Goal: Task Accomplishment & Management: Use online tool/utility

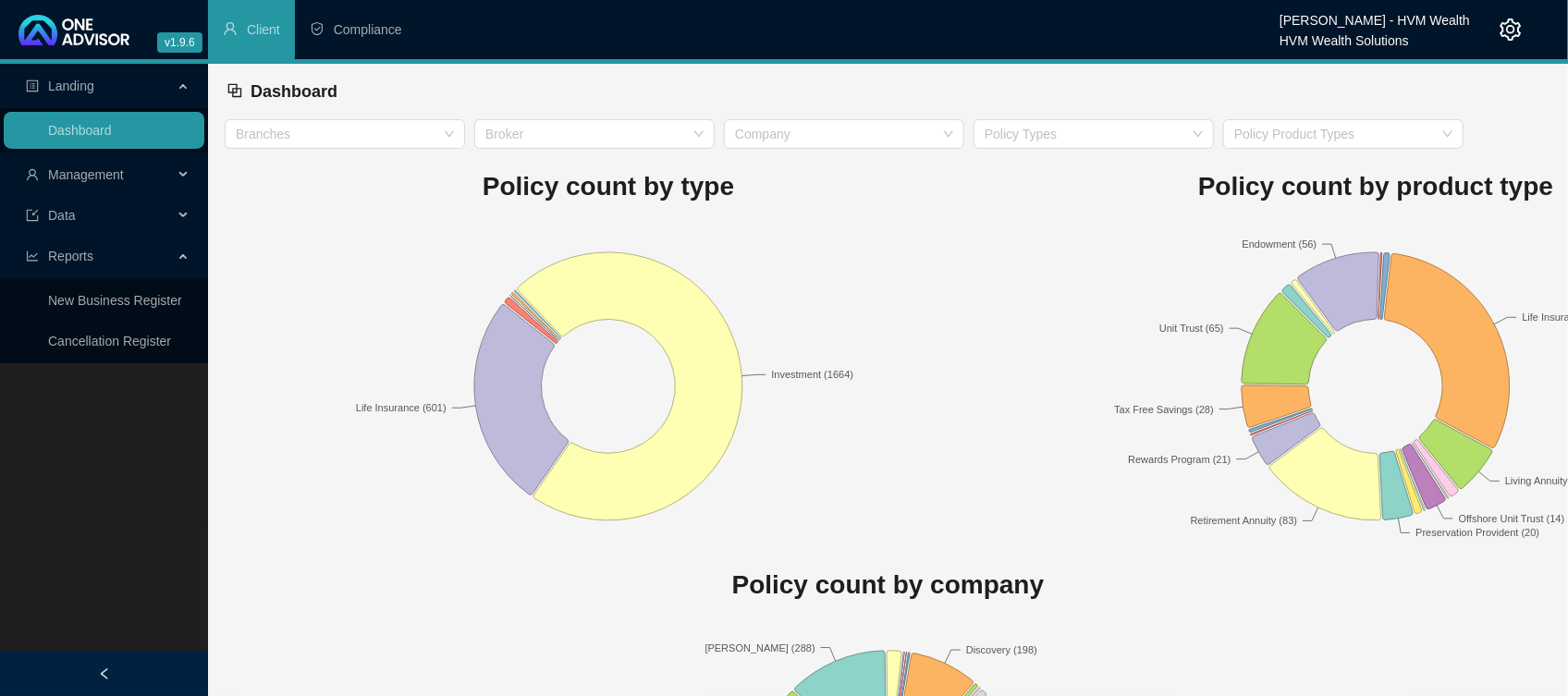
click at [88, 163] on span "Management" at bounding box center [99, 175] width 147 height 37
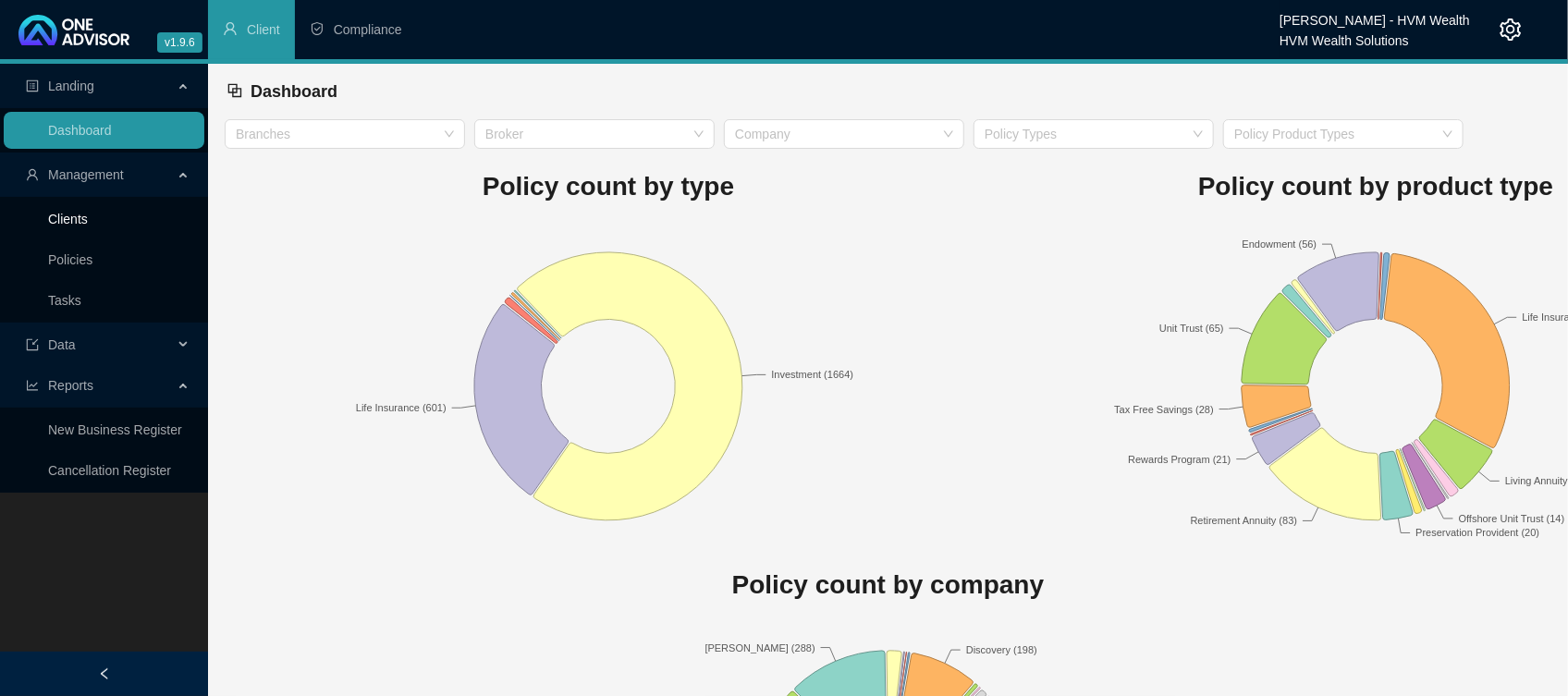
click at [85, 225] on link "Clients" at bounding box center [67, 219] width 40 height 15
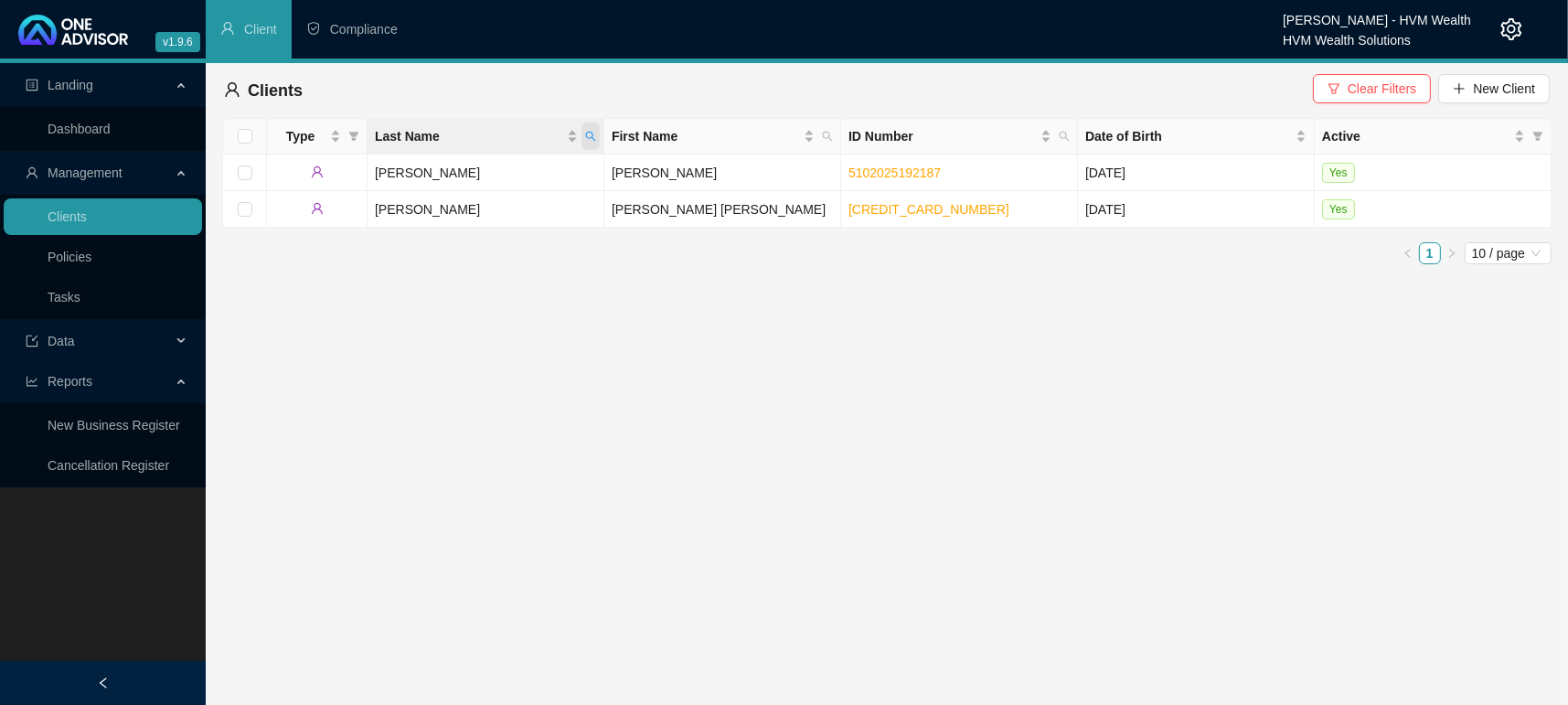
click at [594, 134] on icon "search" at bounding box center [590, 136] width 11 height 11
type input "[PERSON_NAME]"
click at [457, 201] on span "Search" at bounding box center [472, 208] width 40 height 20
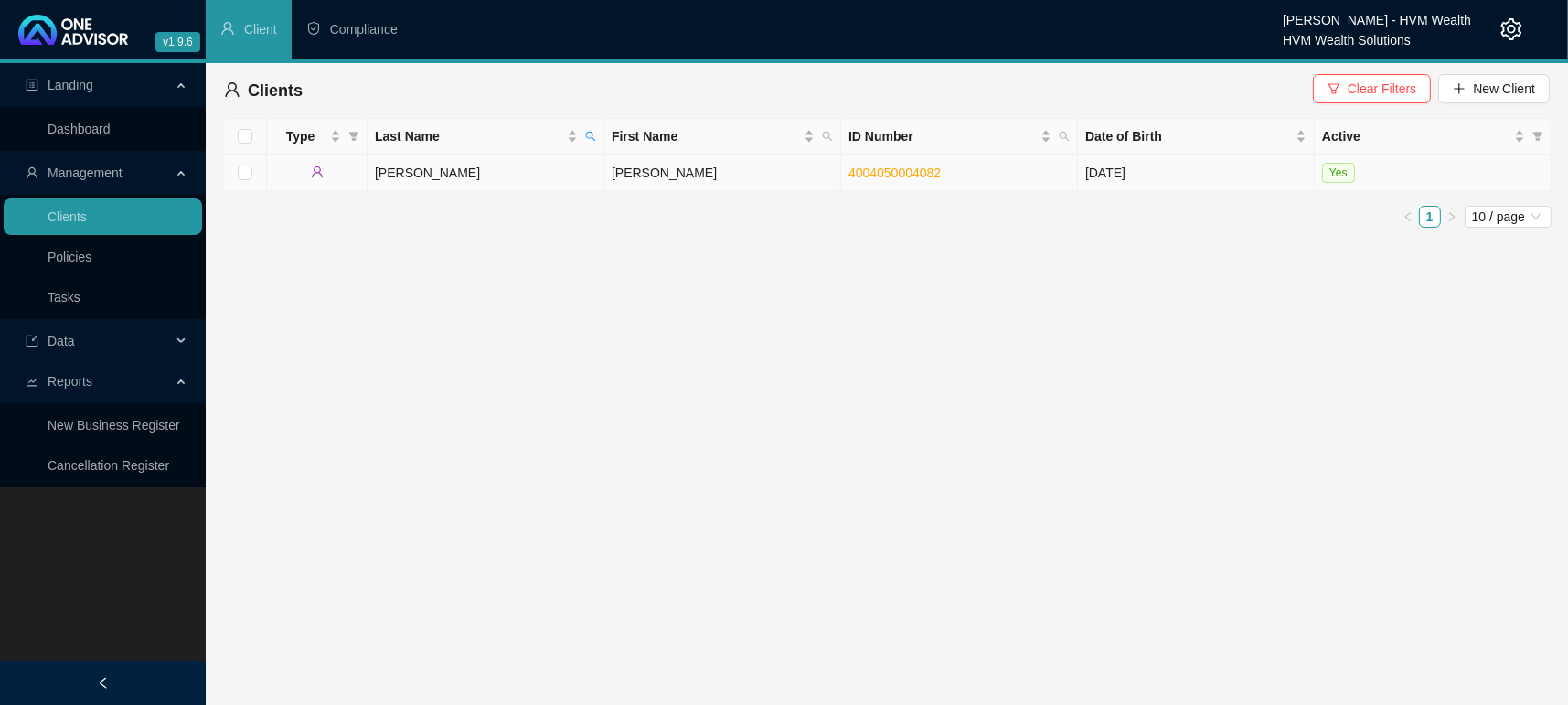
click at [400, 167] on td "[PERSON_NAME]" at bounding box center [486, 173] width 237 height 37
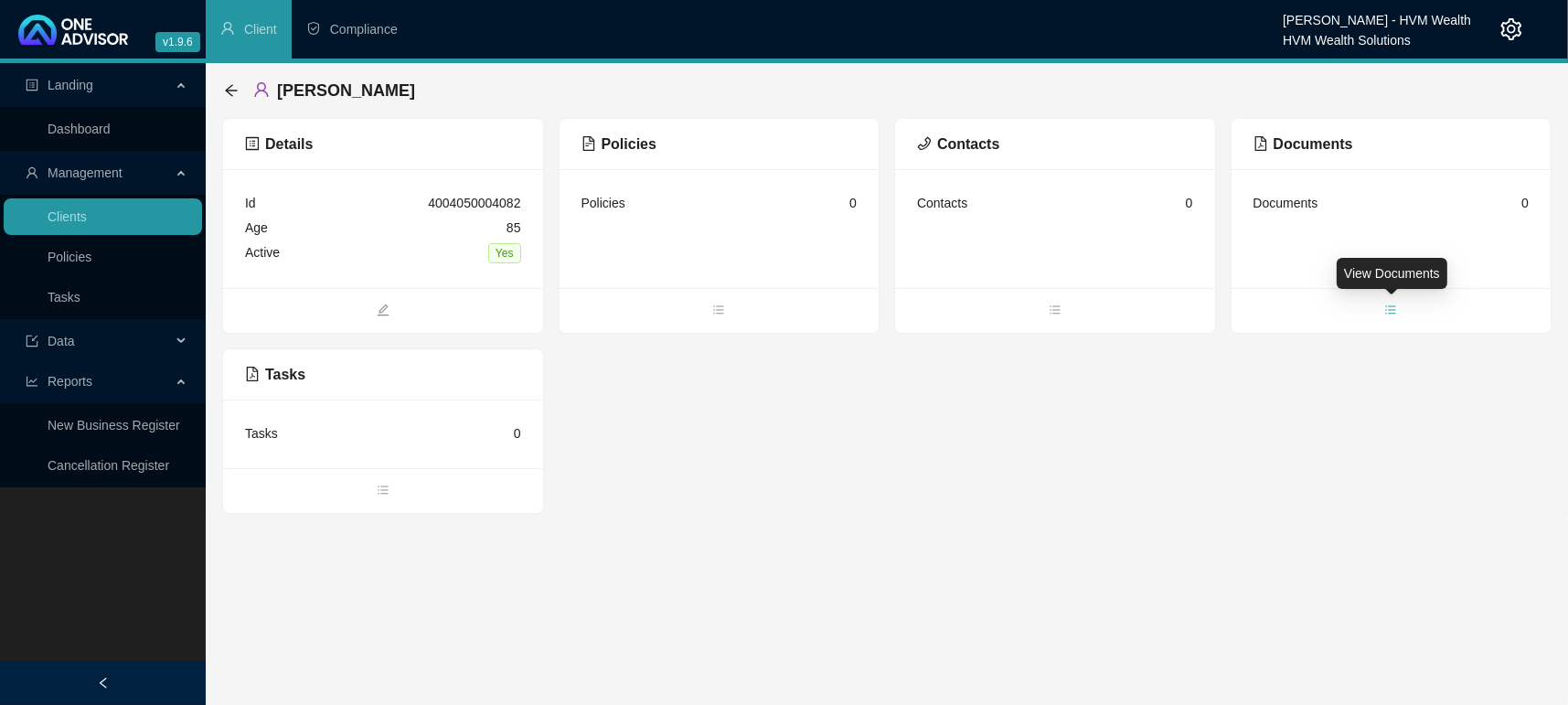
click at [1402, 306] on span "bars" at bounding box center [1391, 312] width 320 height 20
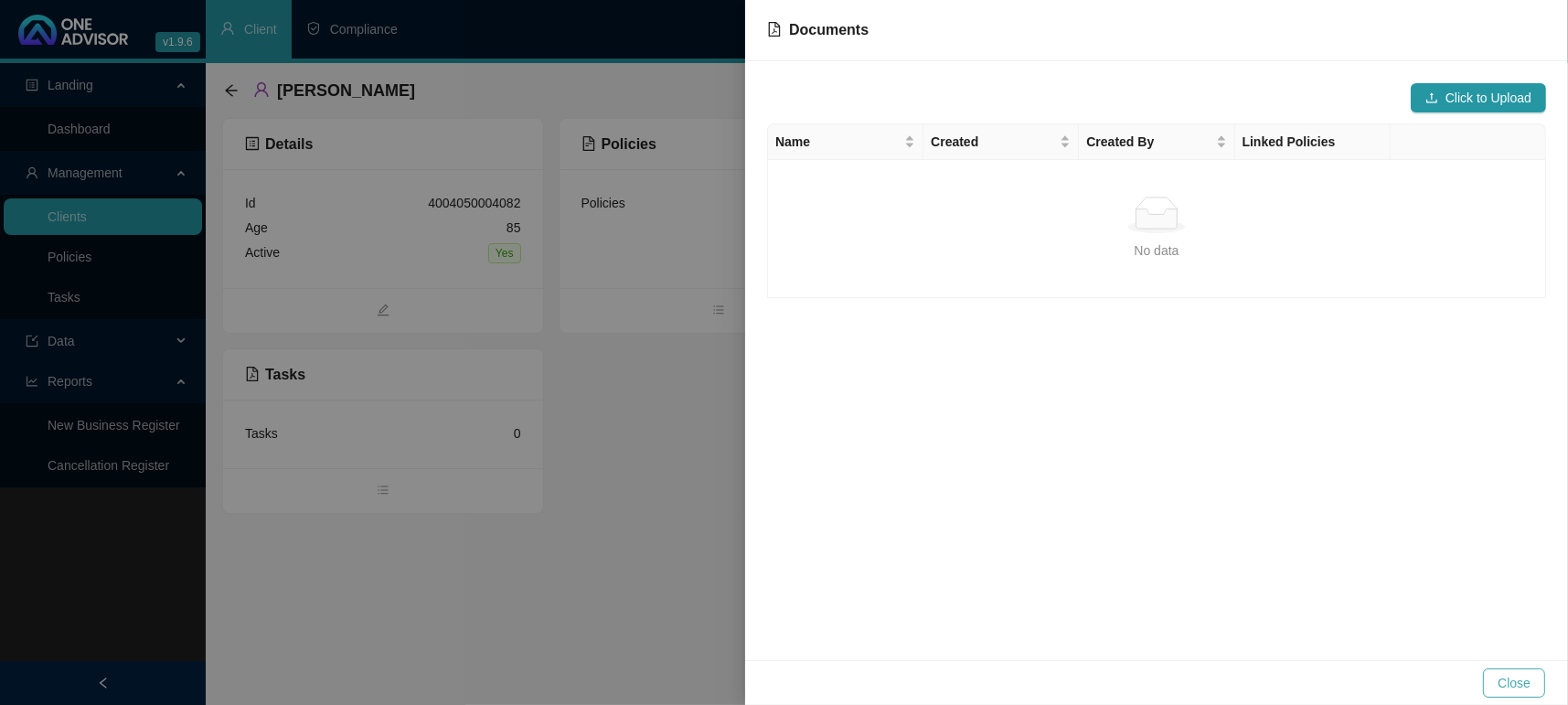
click at [1515, 687] on span "Close" at bounding box center [1514, 683] width 33 height 20
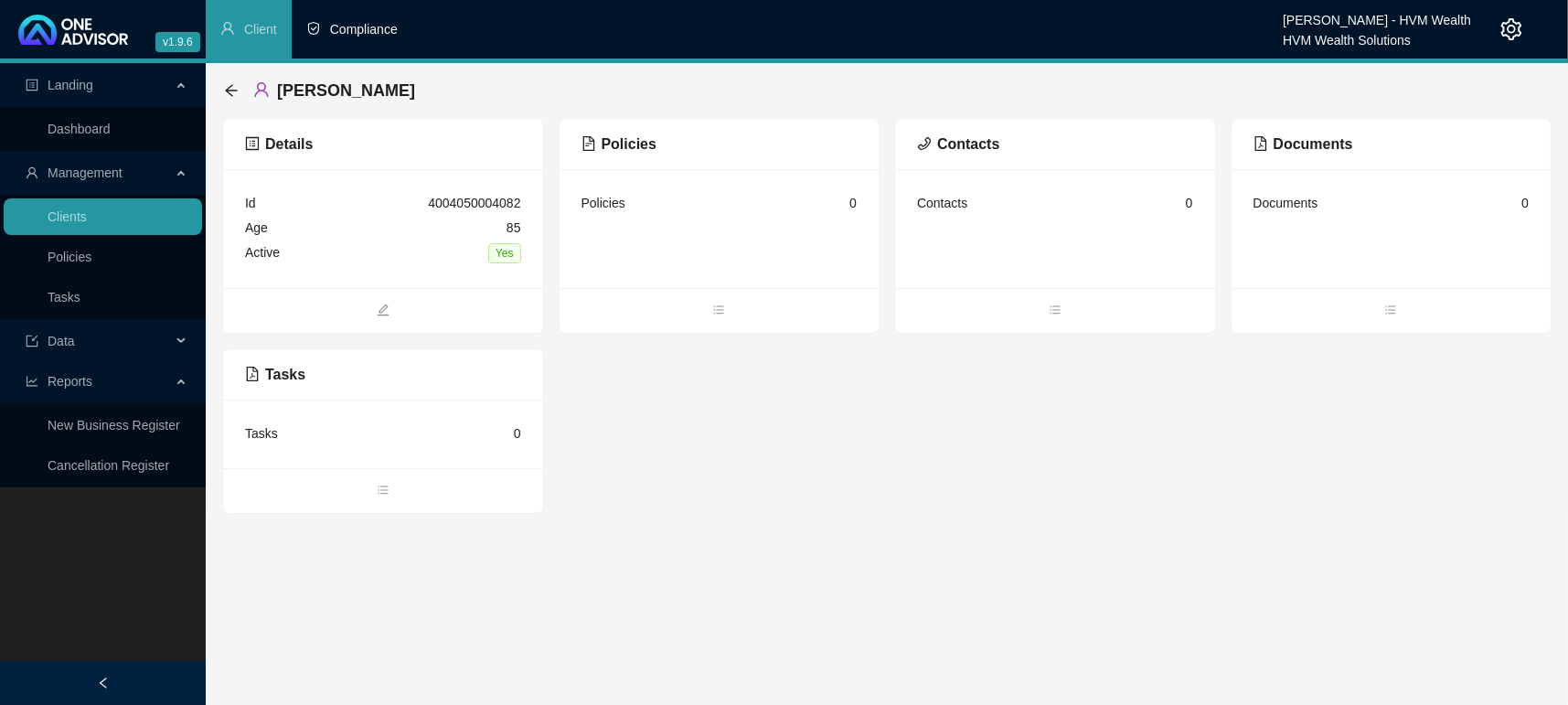
click at [355, 37] on span "Compliance" at bounding box center [364, 29] width 67 height 14
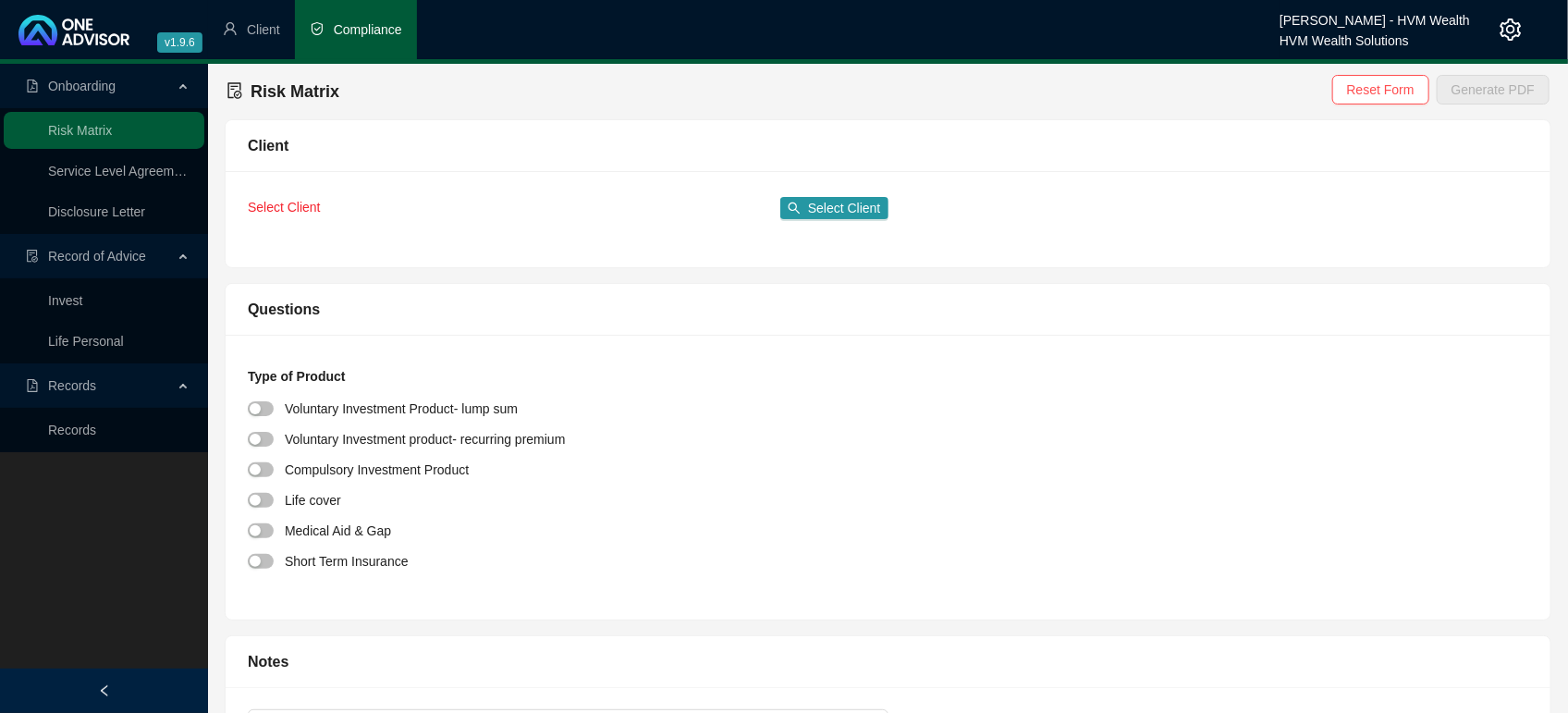
click at [84, 386] on span "Records" at bounding box center [71, 385] width 48 height 15
click at [84, 381] on span "Records" at bounding box center [71, 385] width 48 height 15
click at [86, 438] on link "Records" at bounding box center [71, 429] width 48 height 15
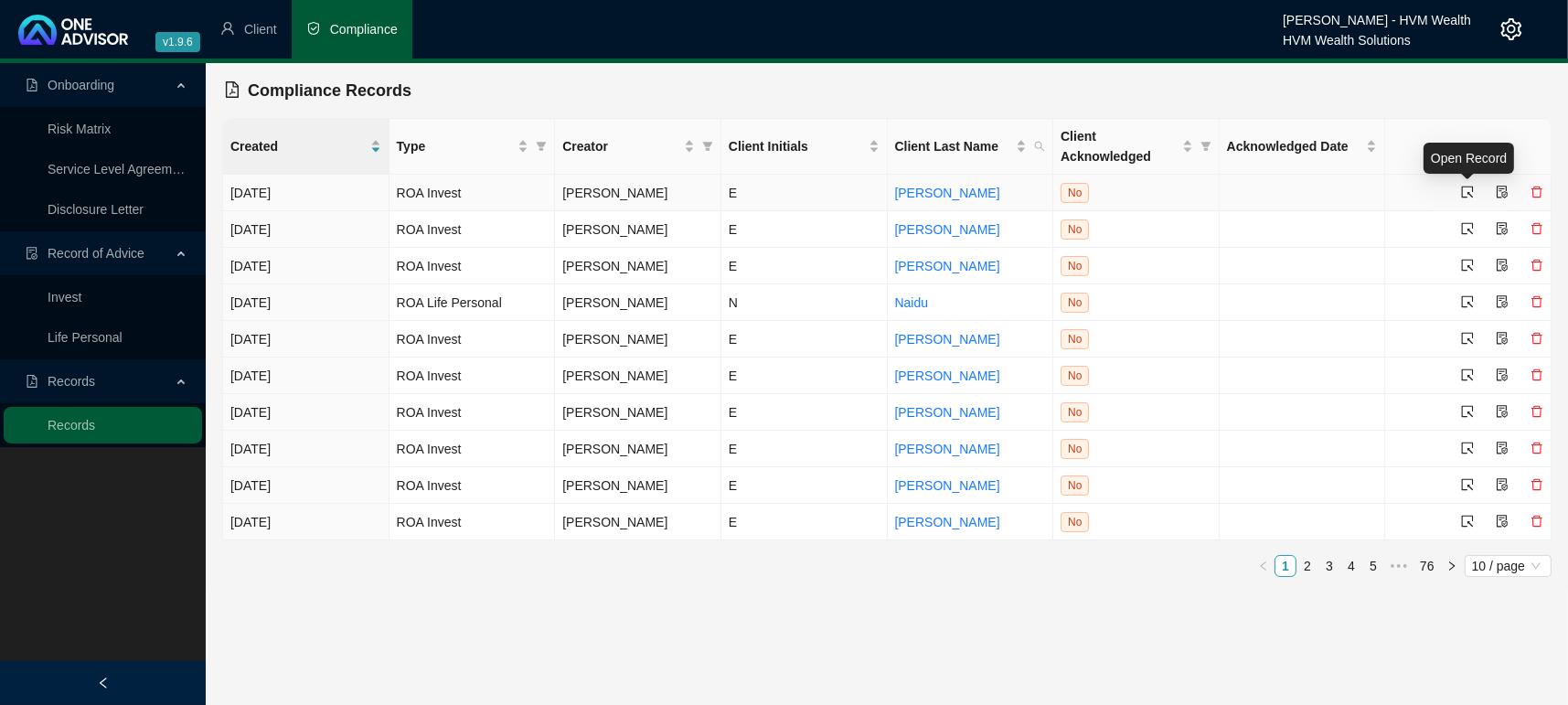
click at [1467, 187] on icon "select" at bounding box center [1468, 192] width 12 height 12
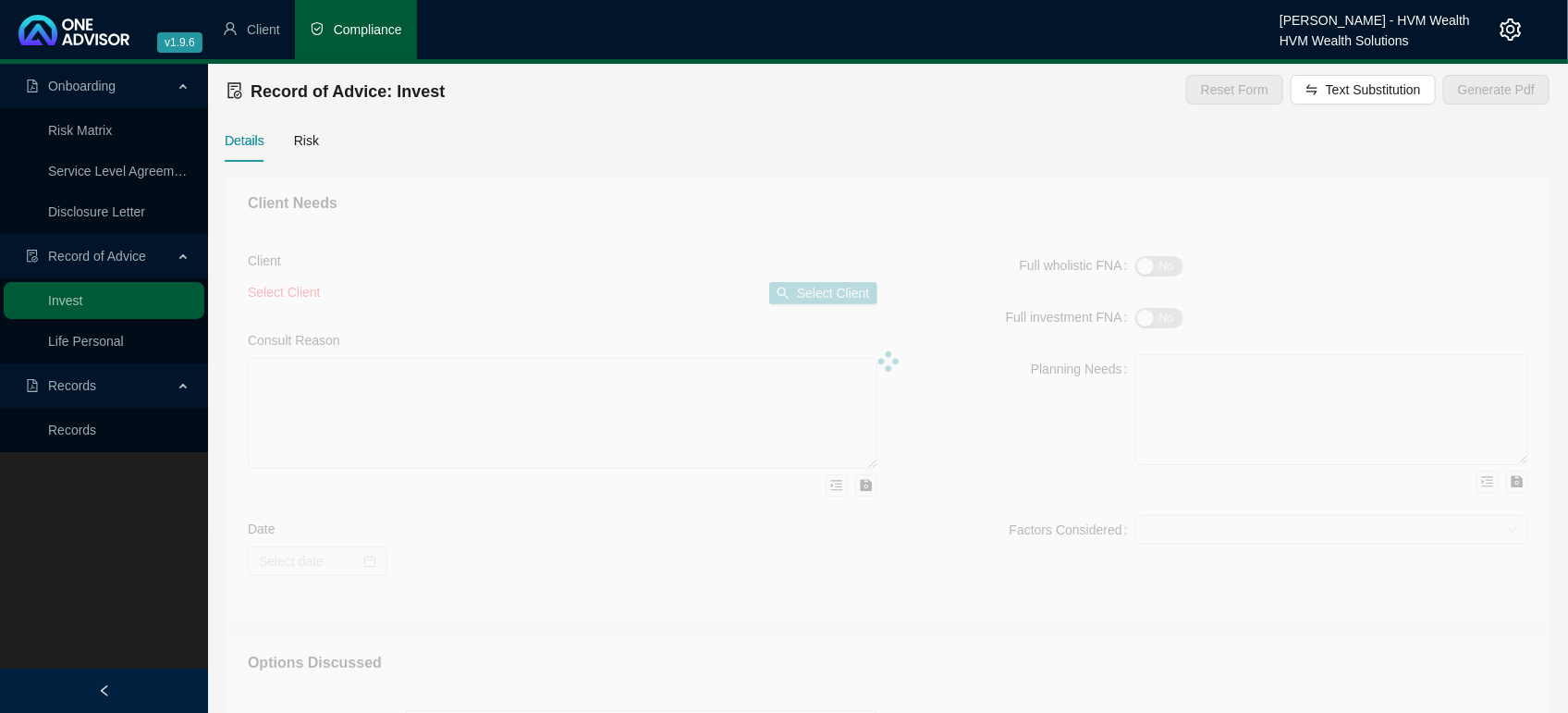
type textarea "This Record of Advice outlines the guidance provided regarding the restructurin…"
type textarea "You are [DEMOGRAPHIC_DATA], with three adult children and related dependants. Y…"
type textarea "Lo ipsu dolo sita consectet adipiscing, el seddoei tem incididun utl-etdo magna…"
type textarea "You have confirmed your decision to proceed with the recommendations provided i…"
type textarea "A traditional unit trust investment was considered during the planning process.…"
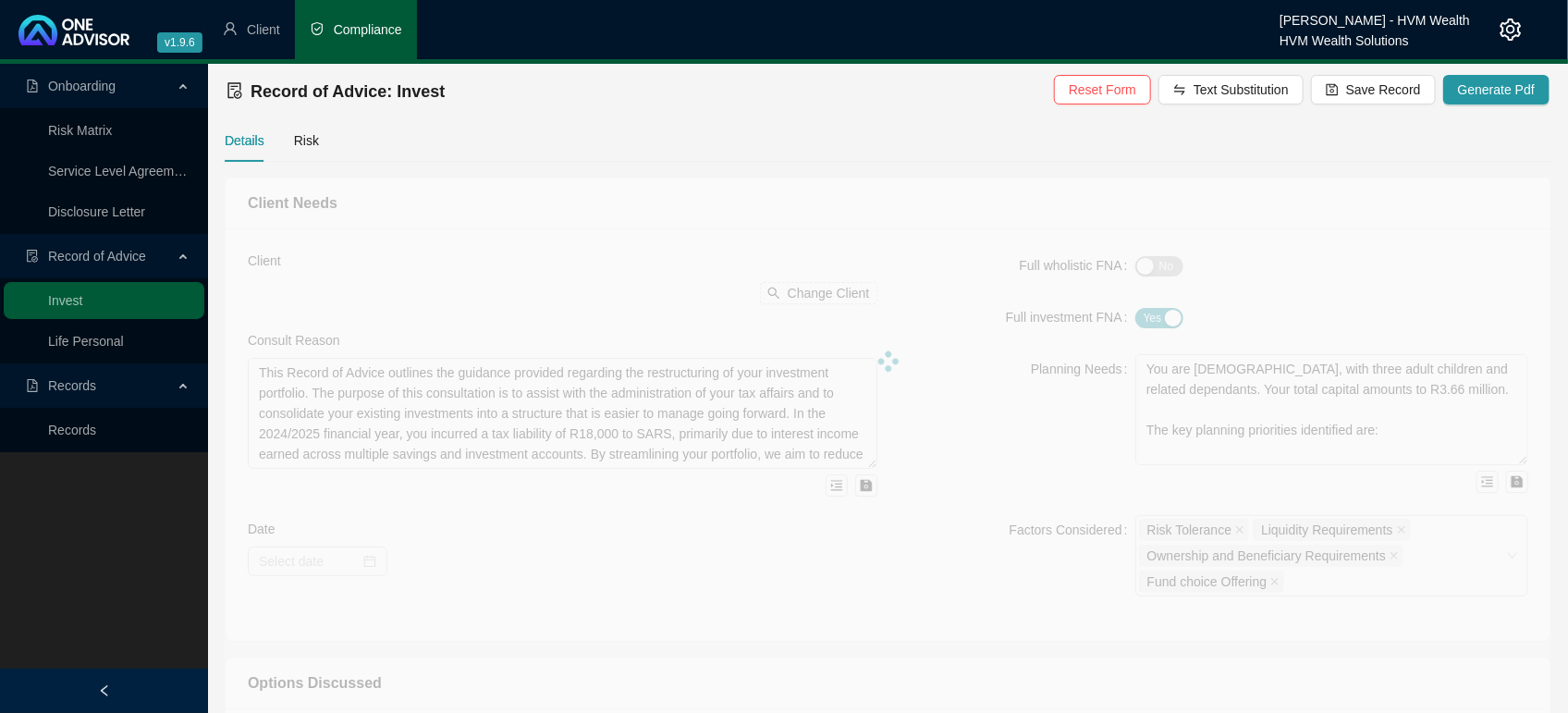
type input "[DATE]"
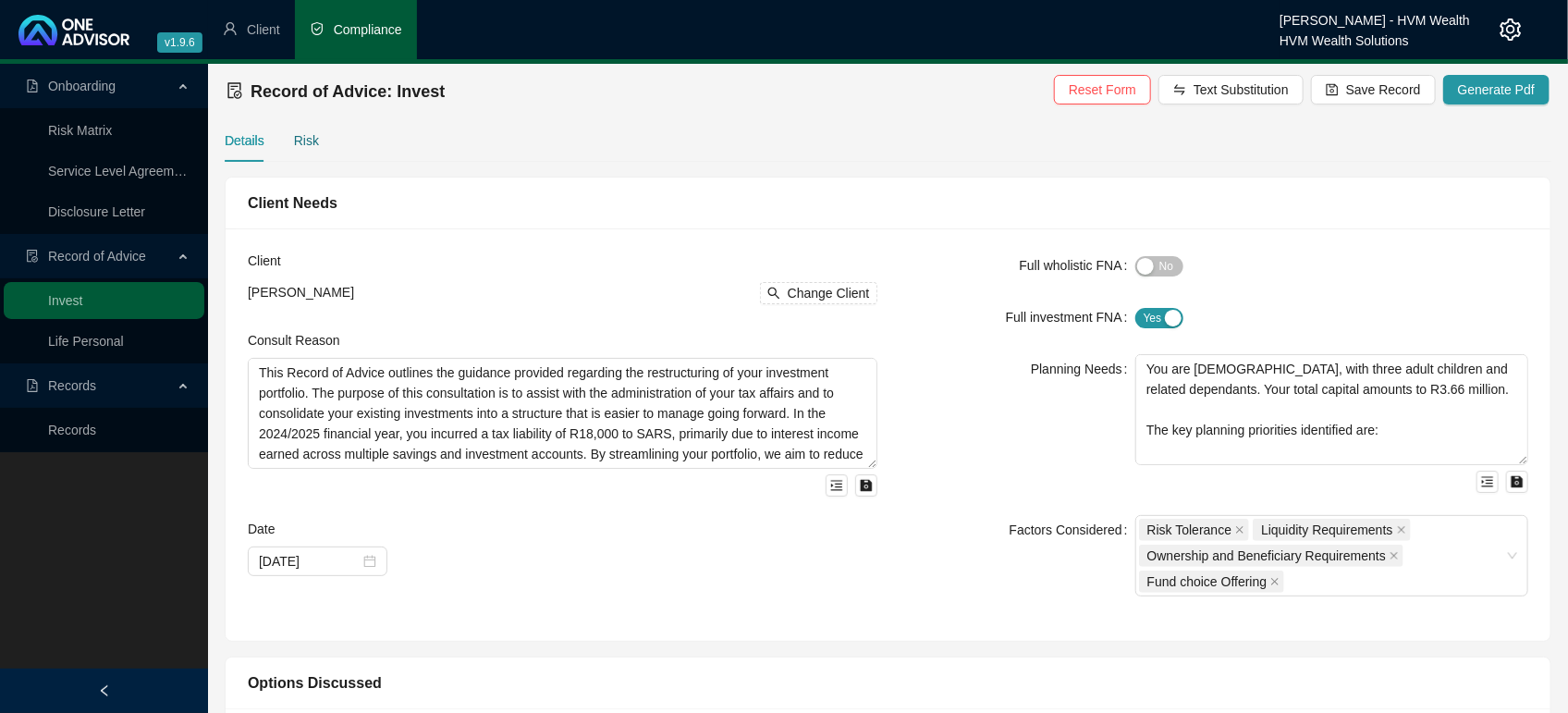
click at [303, 135] on div "Risk" at bounding box center [306, 140] width 25 height 20
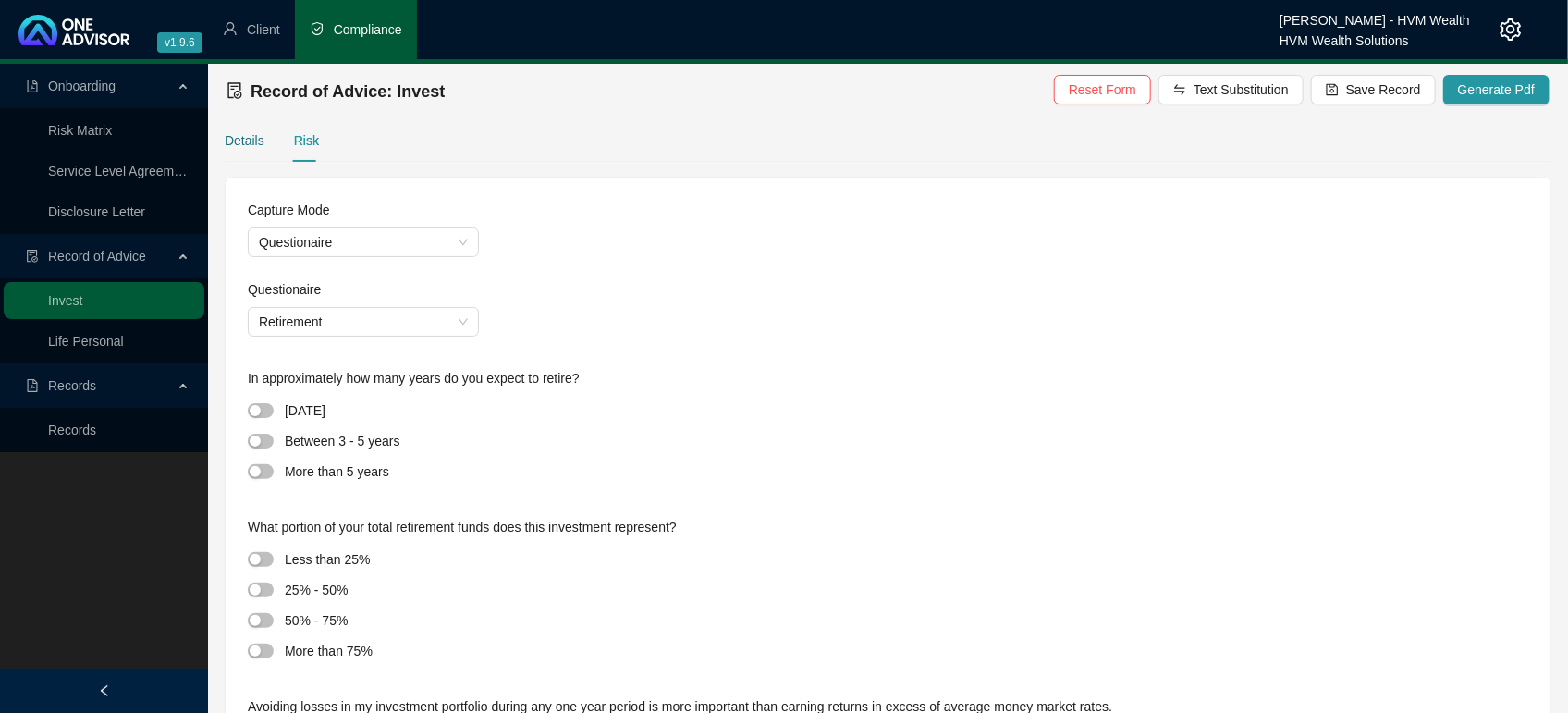
drag, startPoint x: 249, startPoint y: 132, endPoint x: 779, endPoint y: 79, distance: 532.6
click at [248, 132] on div "Details" at bounding box center [244, 140] width 40 height 20
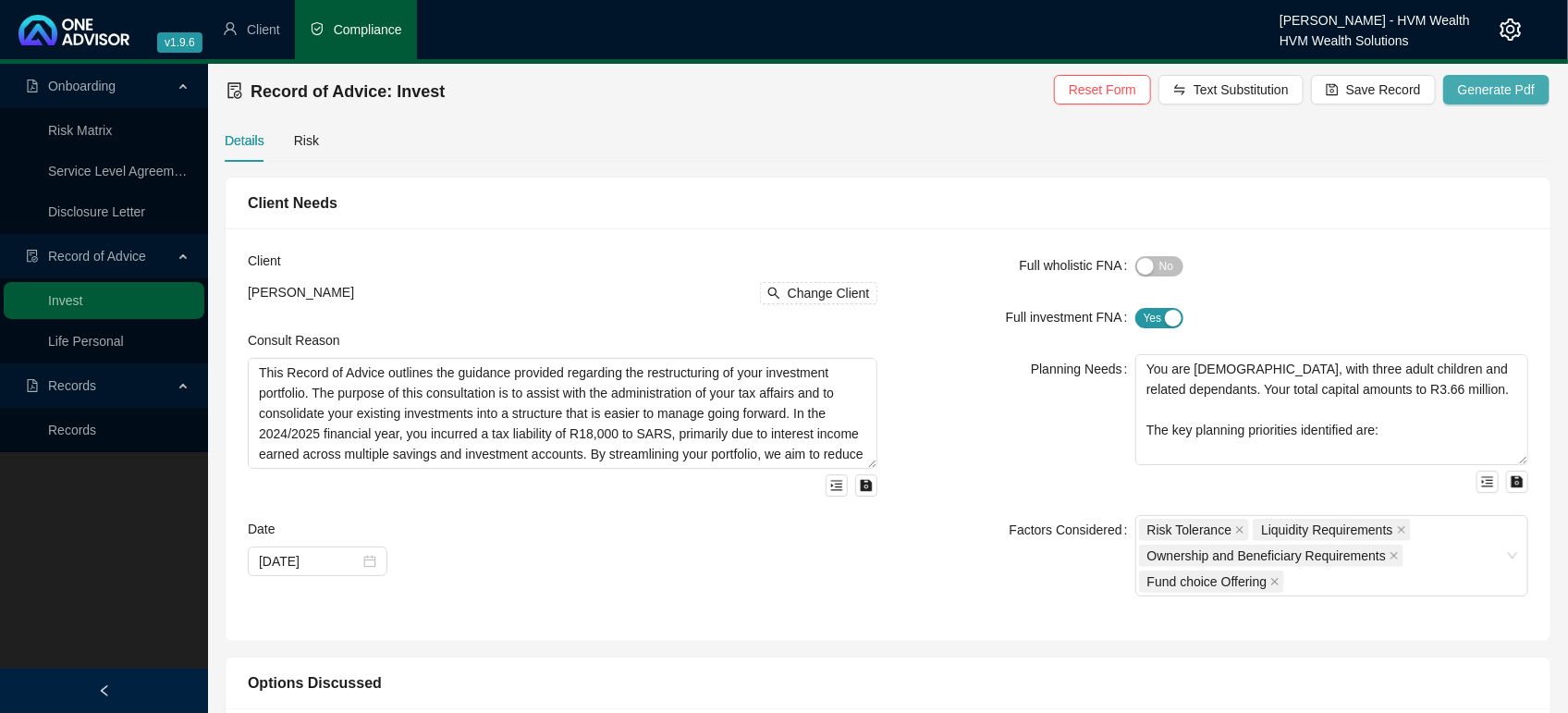
click at [1512, 87] on span "Generate Pdf" at bounding box center [1496, 89] width 77 height 20
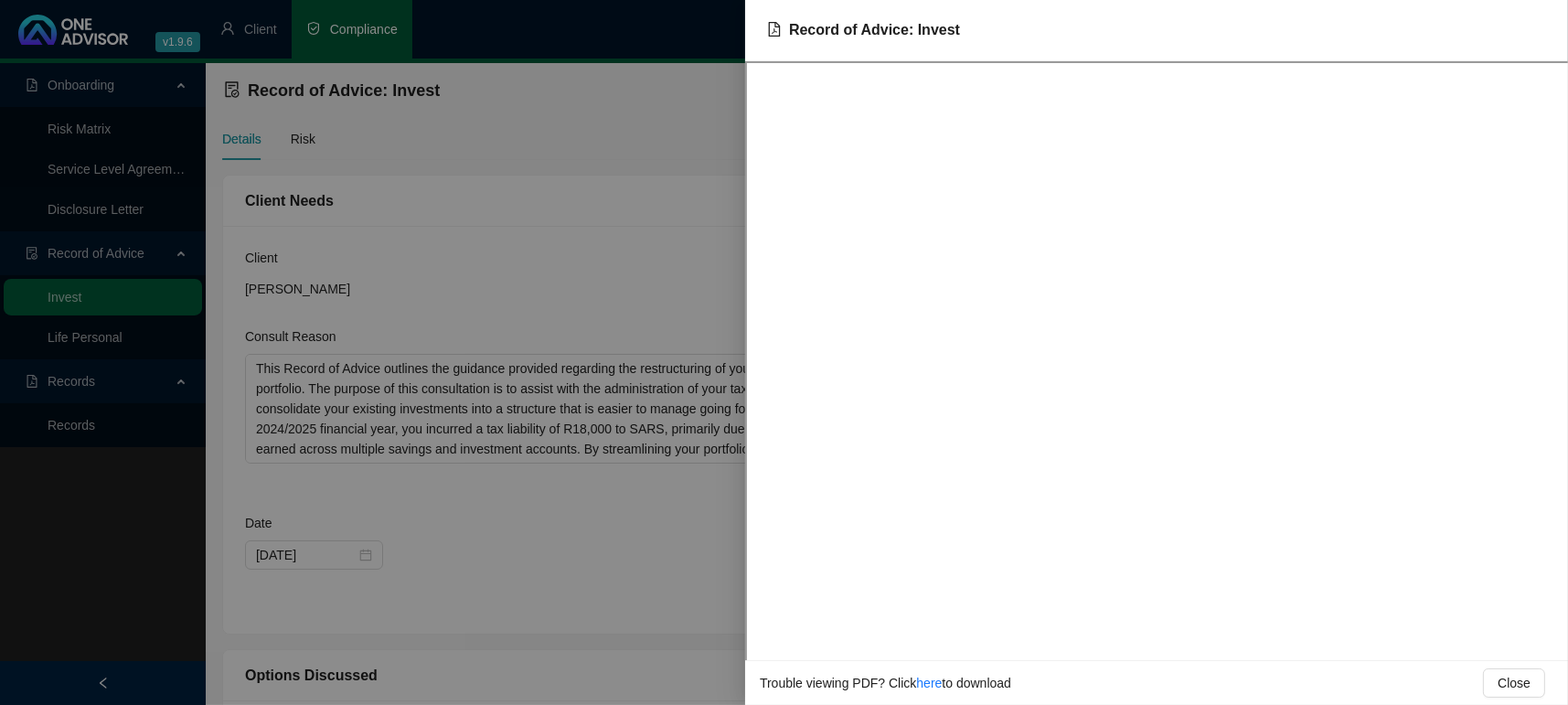
click at [924, 682] on link "here" at bounding box center [928, 682] width 26 height 14
click at [922, 682] on link "here" at bounding box center [928, 682] width 26 height 14
click at [1511, 690] on span "Close" at bounding box center [1514, 683] width 33 height 20
click at [769, 24] on icon "file-pdf" at bounding box center [774, 29] width 12 height 14
click at [1486, 673] on button "Close" at bounding box center [1514, 683] width 63 height 29
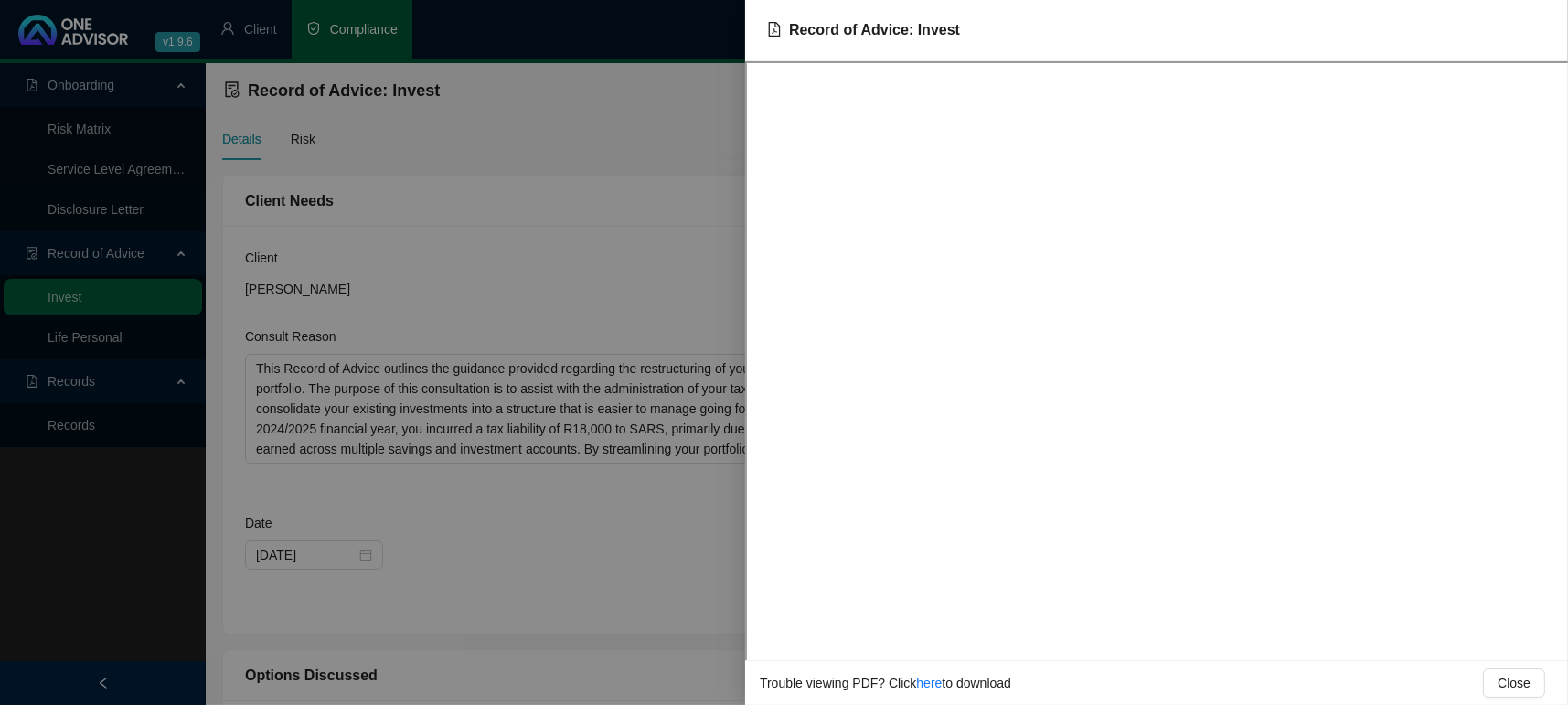
click at [1497, 684] on button "Close" at bounding box center [1514, 683] width 63 height 29
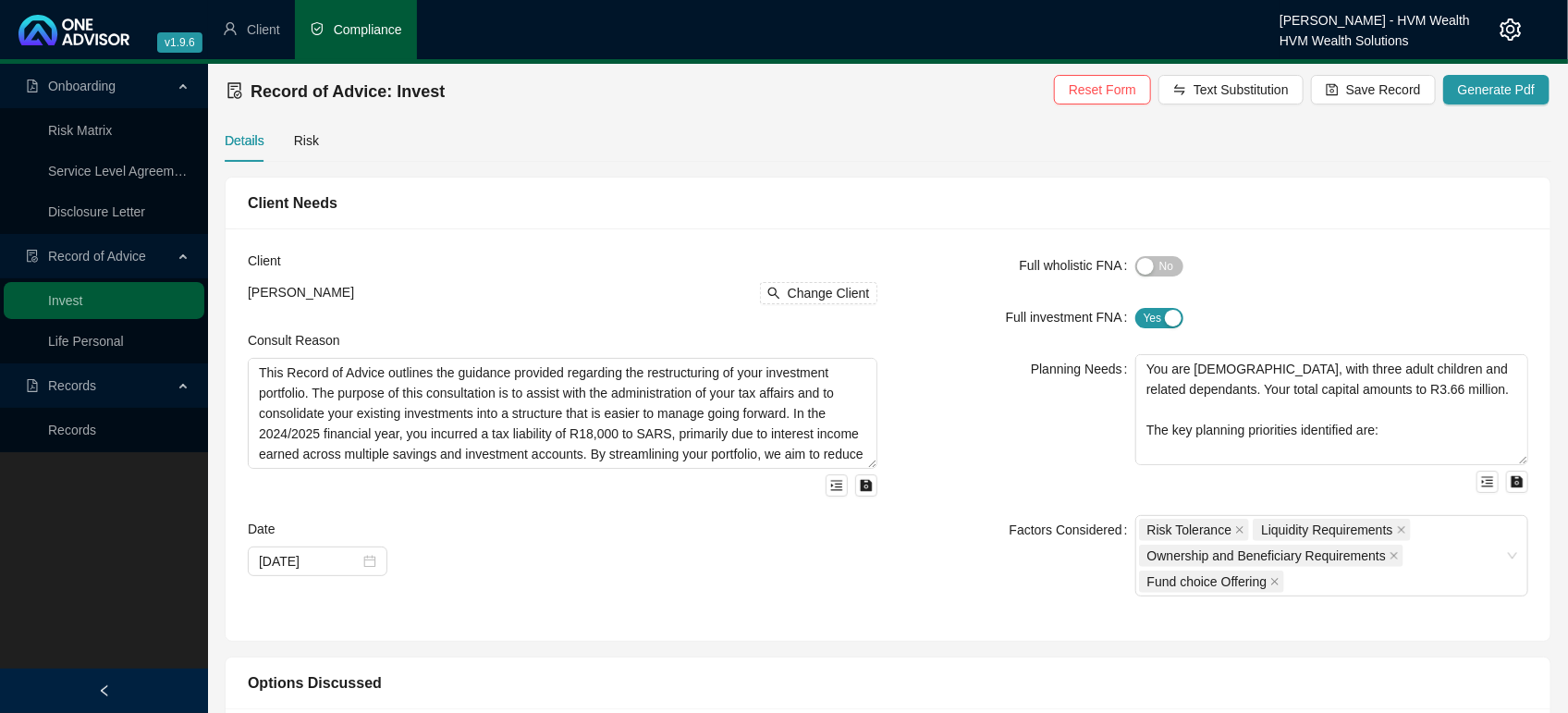
click at [1485, 109] on div "Record of Advice: Invest Reset Form Text Substitution Save Record Generate Pdf" at bounding box center [888, 91] width 1323 height 41
click at [1483, 90] on span "Generate Pdf" at bounding box center [1496, 89] width 77 height 20
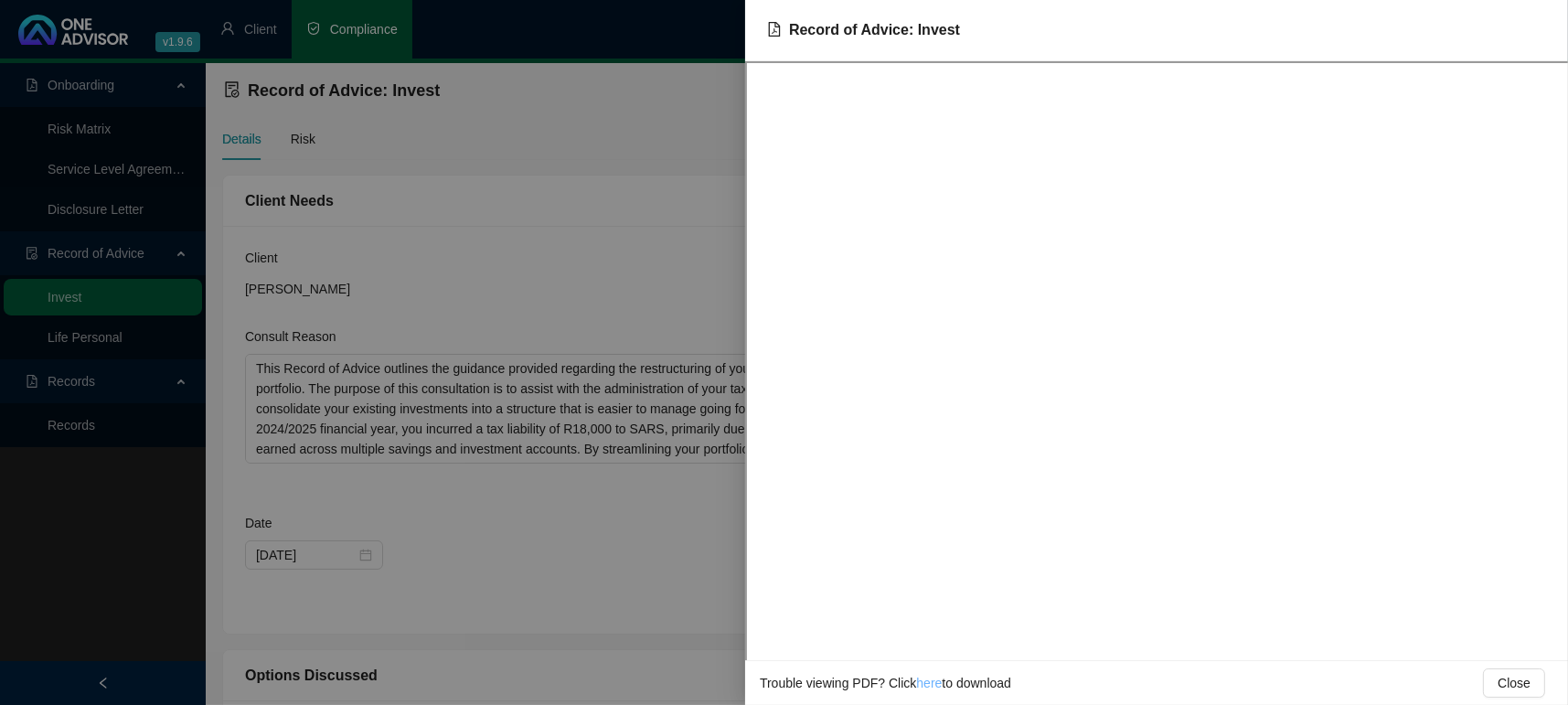
click at [922, 688] on link "here" at bounding box center [928, 682] width 26 height 14
click at [921, 683] on link "here" at bounding box center [928, 682] width 26 height 14
click at [1487, 691] on button "Close" at bounding box center [1514, 683] width 63 height 29
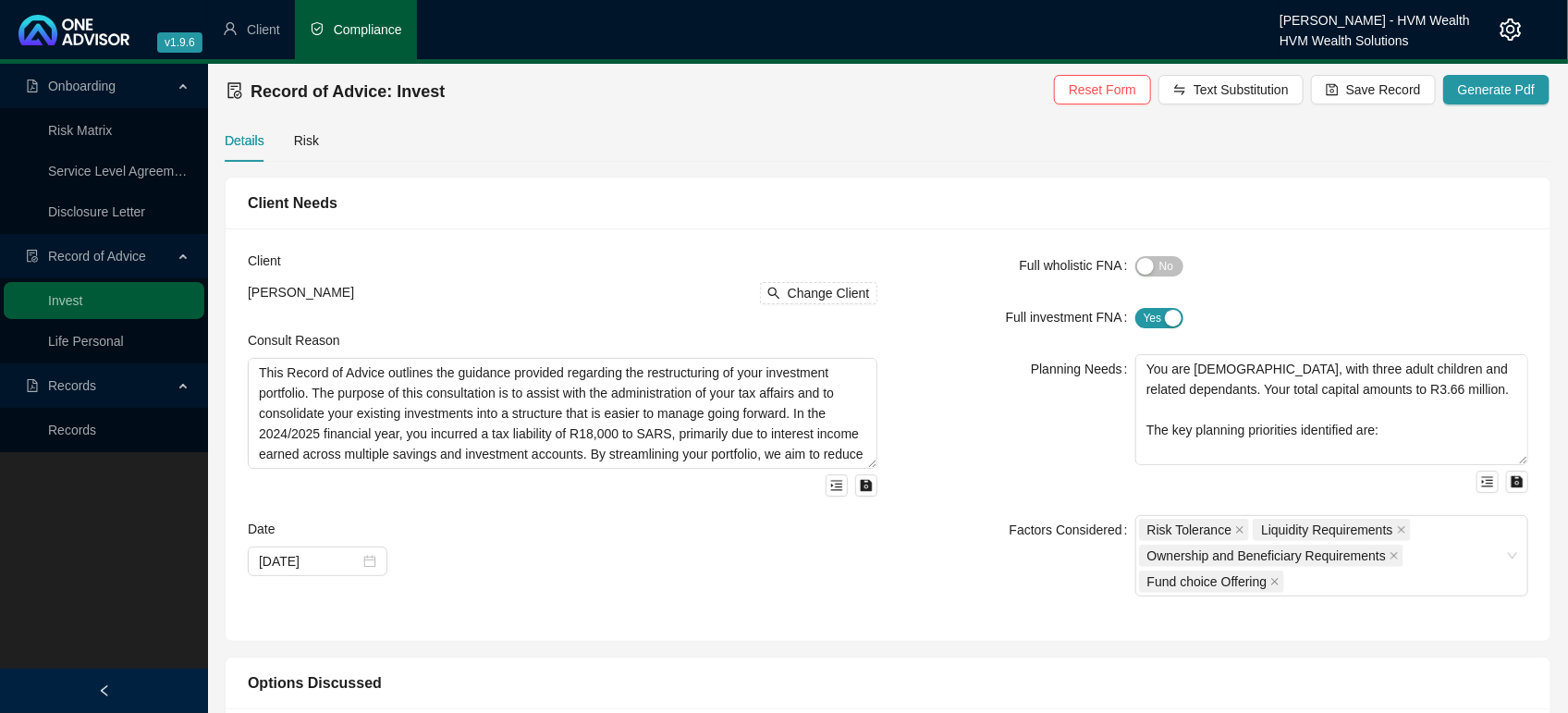
click at [1278, 259] on div "Yes No" at bounding box center [1332, 265] width 393 height 21
click at [889, 242] on div "Client [PERSON_NAME] Change Client Consult Reason This Record of Advice outline…" at bounding box center [888, 435] width 1325 height 412
click at [100, 264] on span "Record of Advice" at bounding box center [96, 256] width 98 height 15
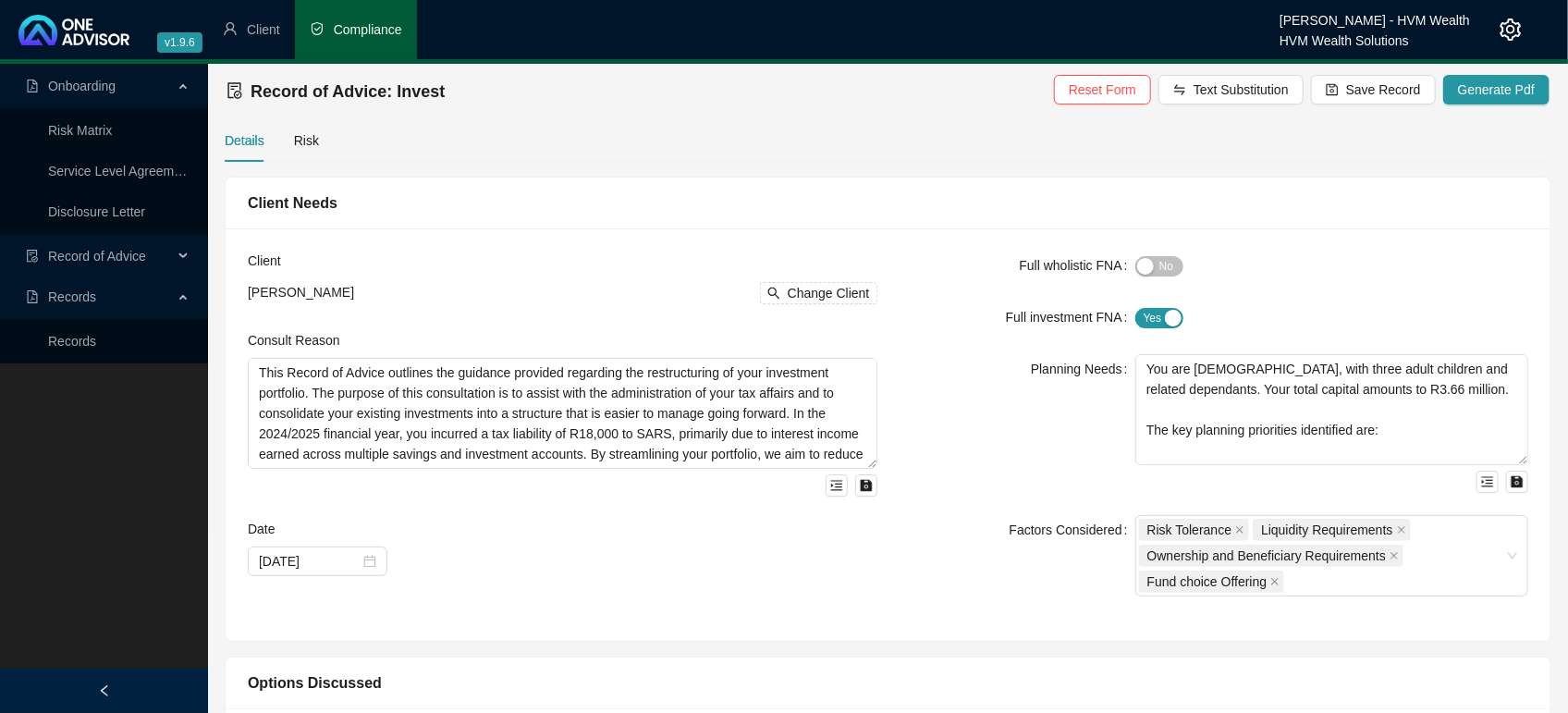
click at [63, 272] on span "Record of Advice" at bounding box center [99, 256] width 147 height 37
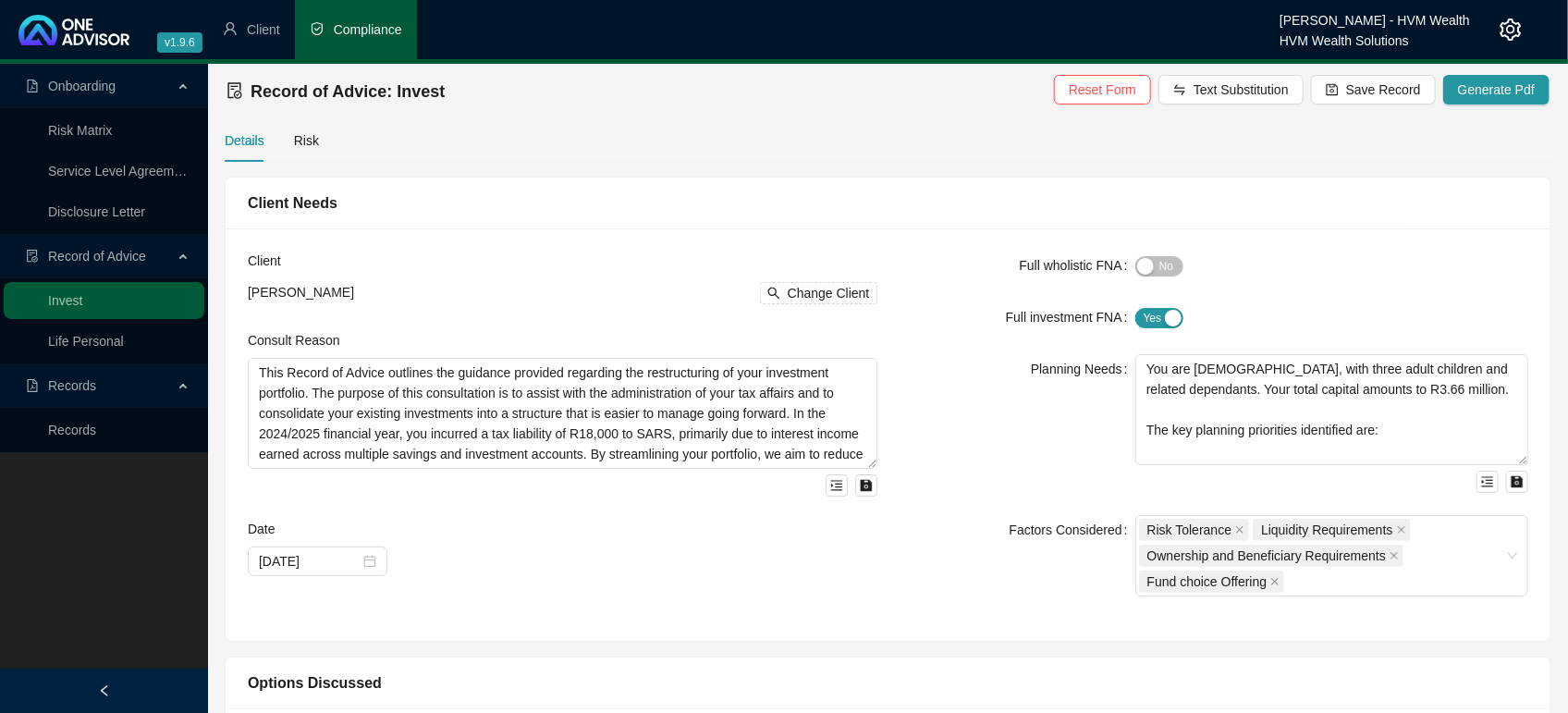
click at [65, 383] on span "Records" at bounding box center [71, 385] width 48 height 15
click at [84, 133] on link "Risk Matrix" at bounding box center [80, 129] width 64 height 15
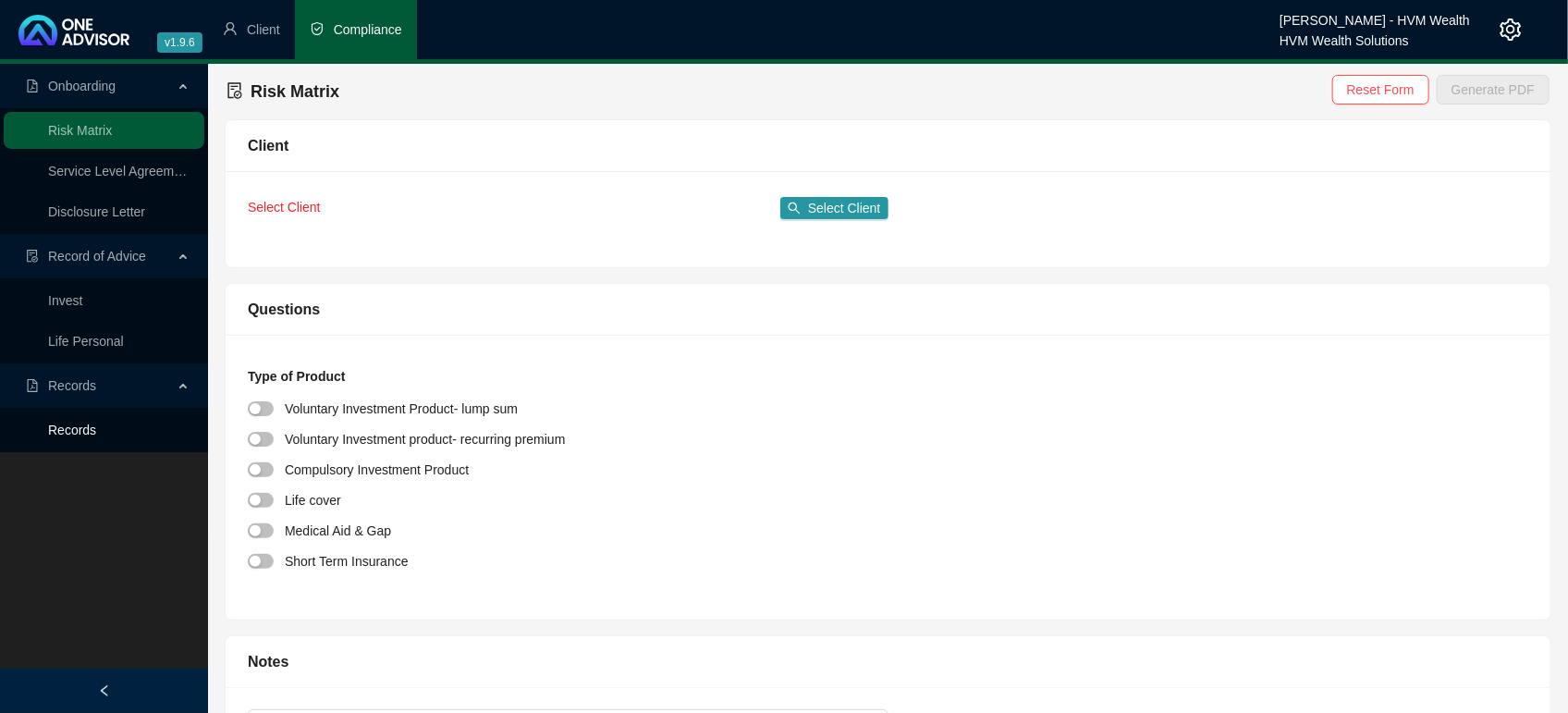
click at [62, 434] on link "Records" at bounding box center [71, 429] width 48 height 15
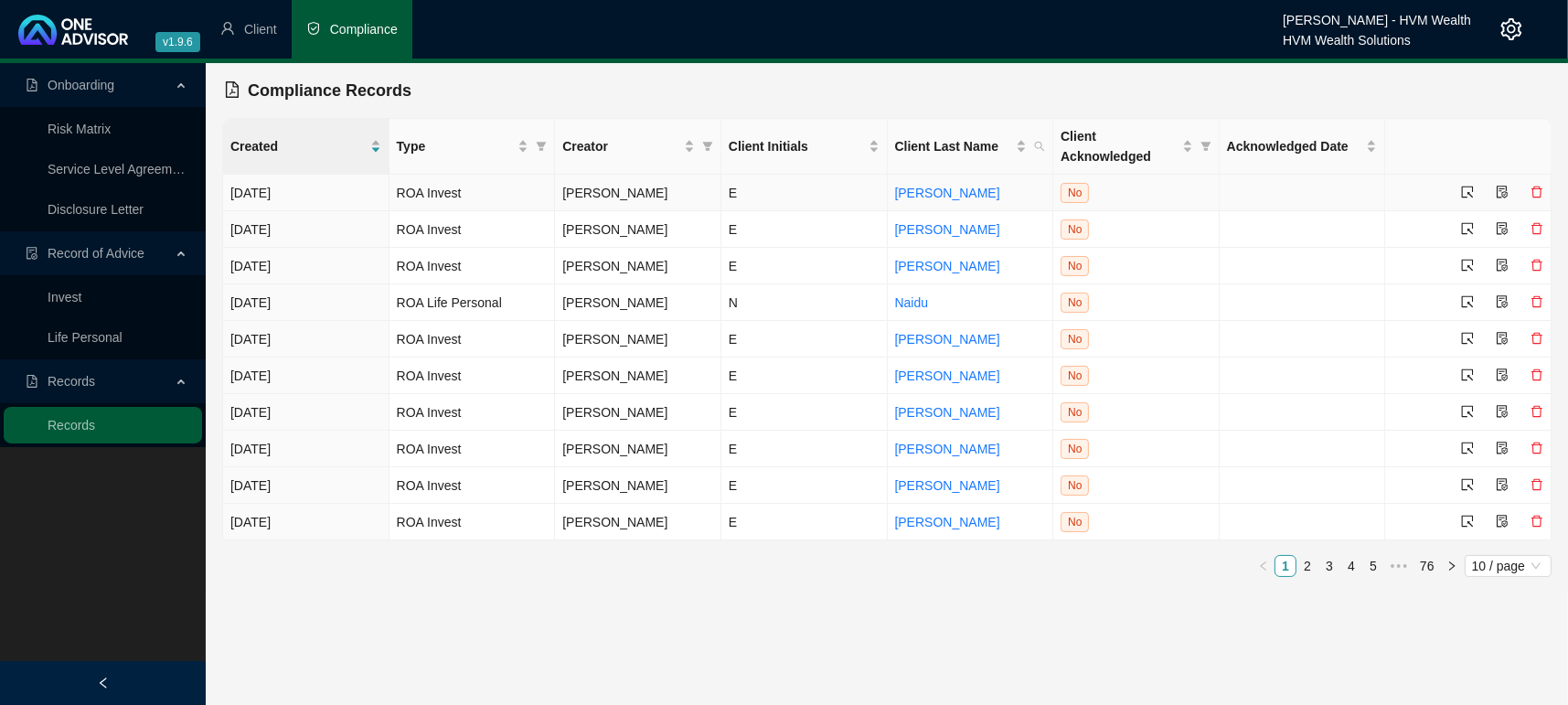
click at [1464, 200] on div at bounding box center [1467, 192] width 13 height 20
click at [1464, 179] on td at bounding box center [1468, 193] width 166 height 37
click at [1466, 186] on icon "select" at bounding box center [1467, 191] width 13 height 13
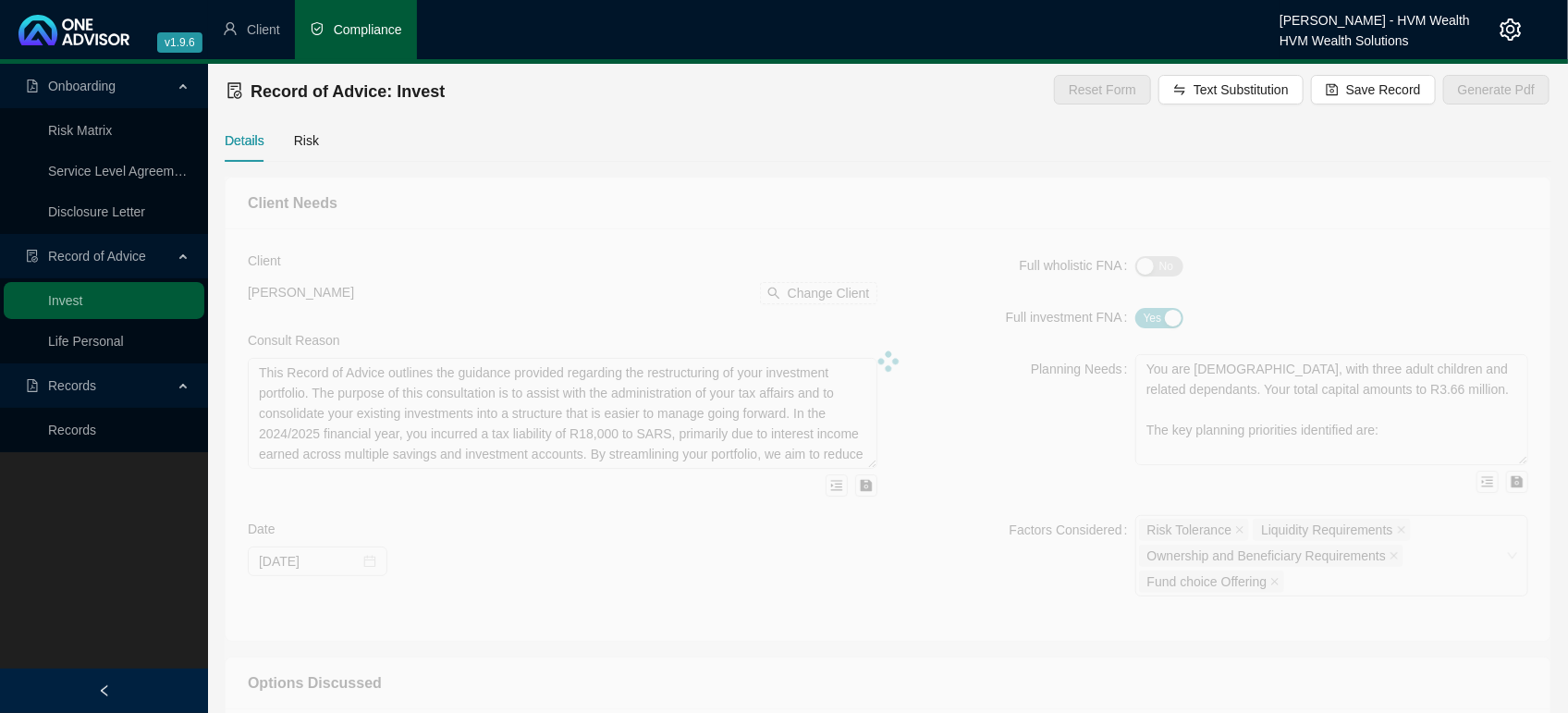
click at [1186, 155] on div "Details Risk" at bounding box center [888, 141] width 1327 height 43
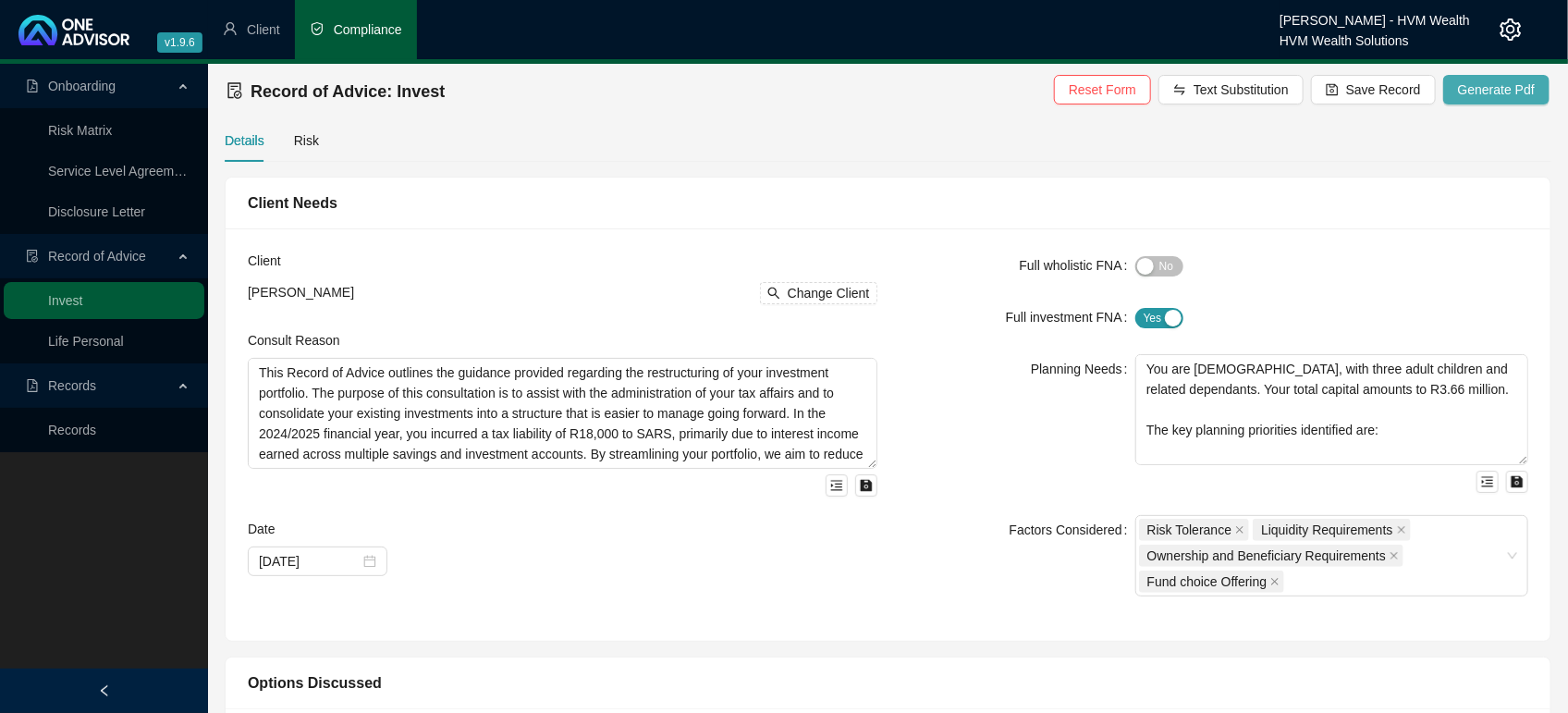
click at [1515, 89] on span "Generate Pdf" at bounding box center [1496, 89] width 77 height 20
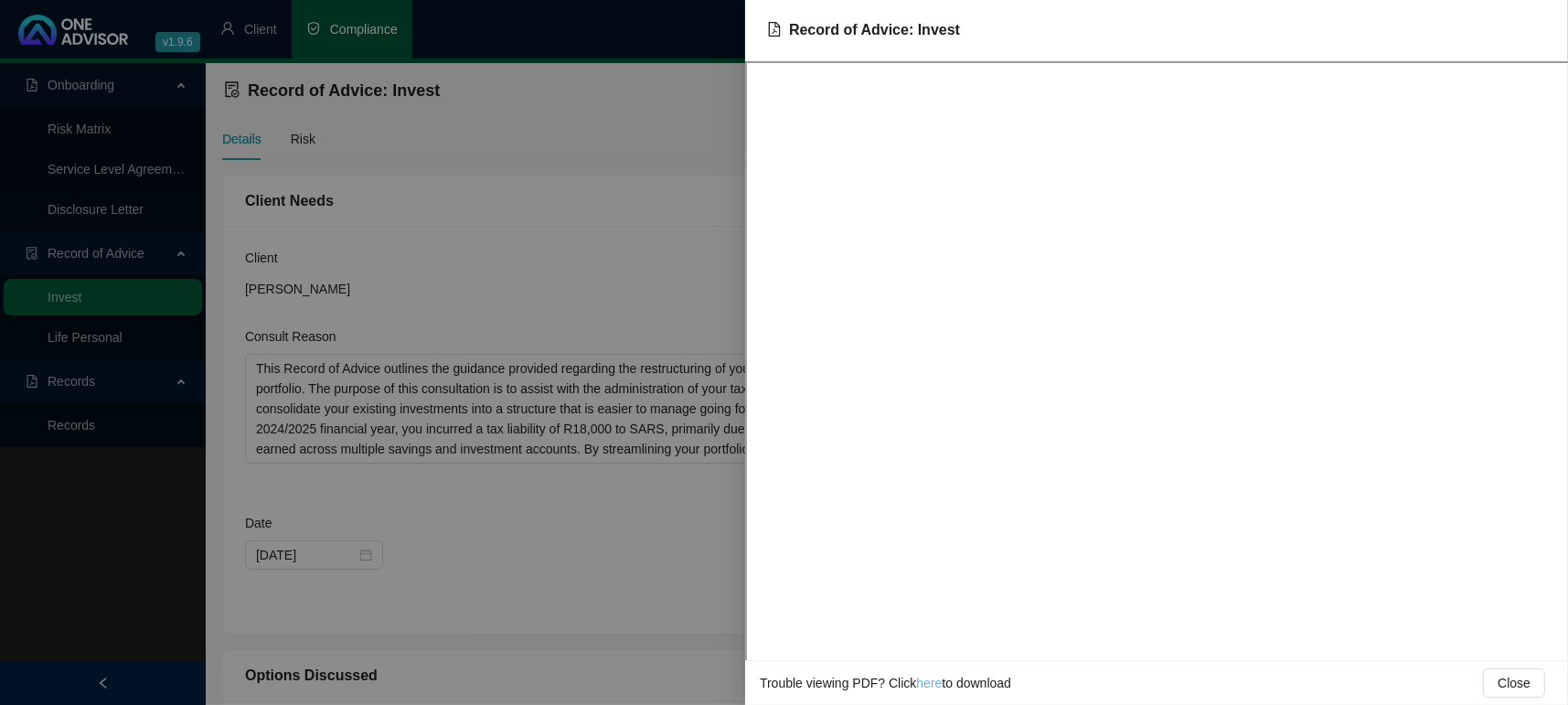
click at [922, 682] on link "here" at bounding box center [928, 682] width 26 height 14
click at [869, 42] on div "Record of Advice: Invest" at bounding box center [1156, 31] width 822 height 62
click at [880, 27] on span "Record of Advice: Invest" at bounding box center [874, 30] width 171 height 15
click at [932, 680] on link "here" at bounding box center [928, 682] width 26 height 14
click at [922, 677] on link "here" at bounding box center [928, 682] width 26 height 14
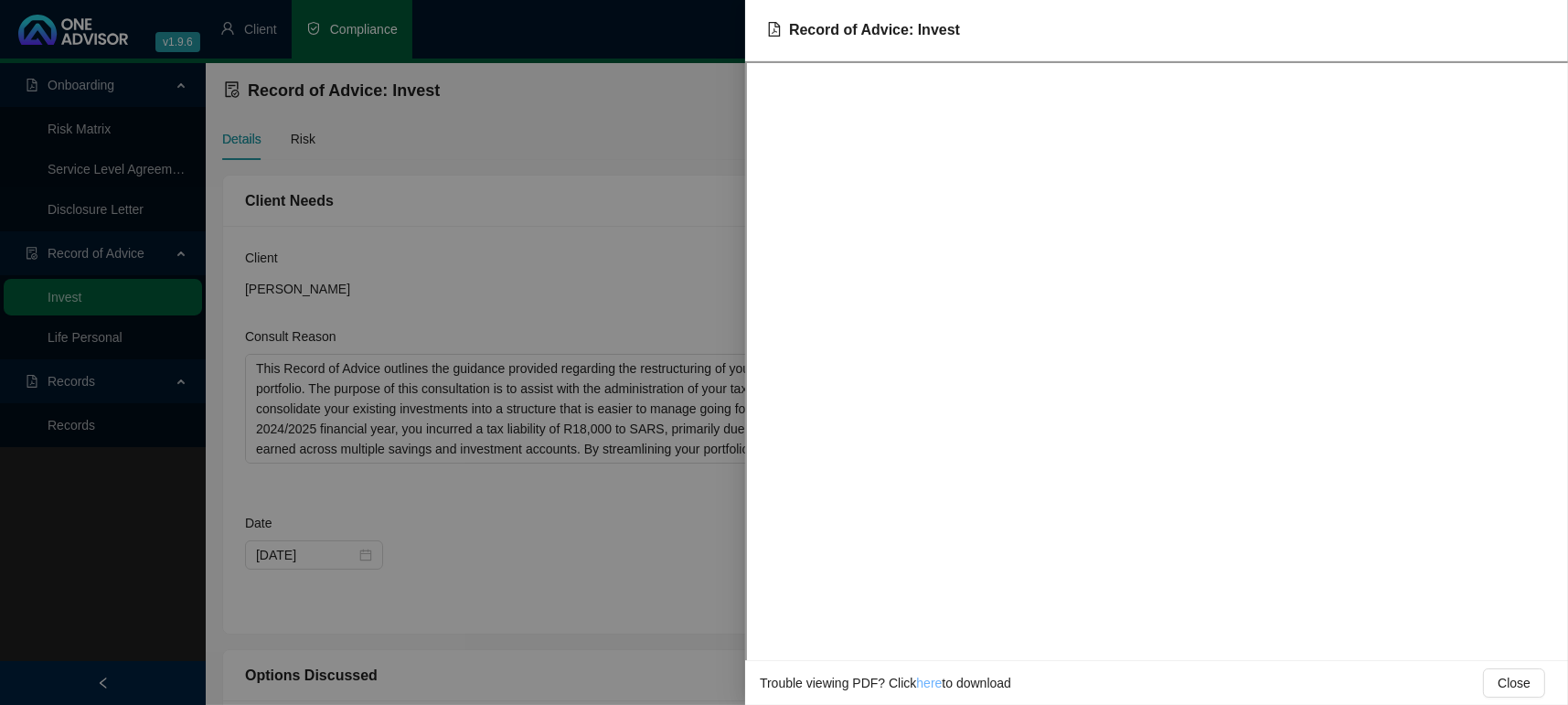
click at [935, 683] on link "here" at bounding box center [928, 682] width 26 height 14
click at [918, 690] on link "here" at bounding box center [928, 682] width 26 height 14
click at [936, 687] on link "here" at bounding box center [928, 682] width 26 height 14
click at [1530, 675] on span "Close" at bounding box center [1514, 683] width 33 height 20
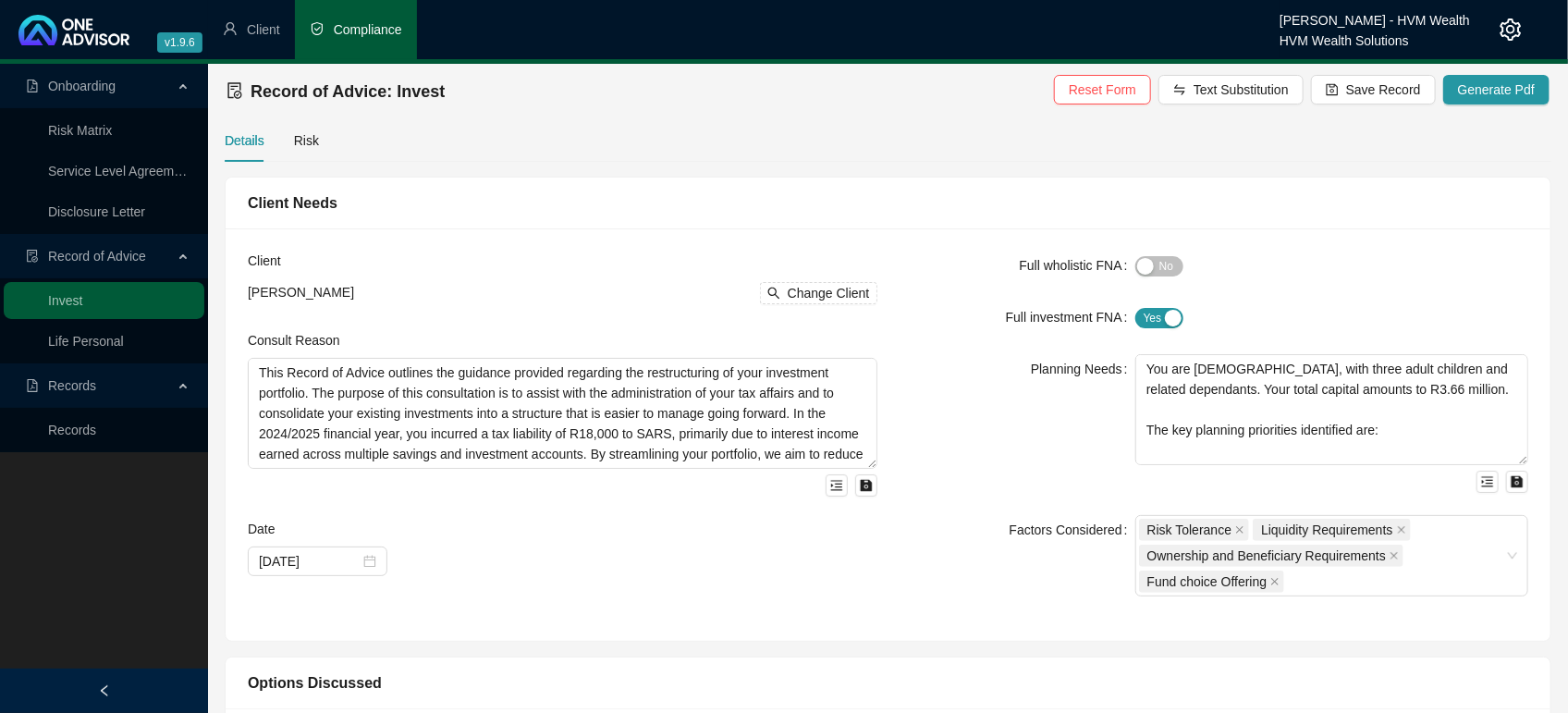
click at [74, 92] on span "Onboarding" at bounding box center [81, 86] width 67 height 15
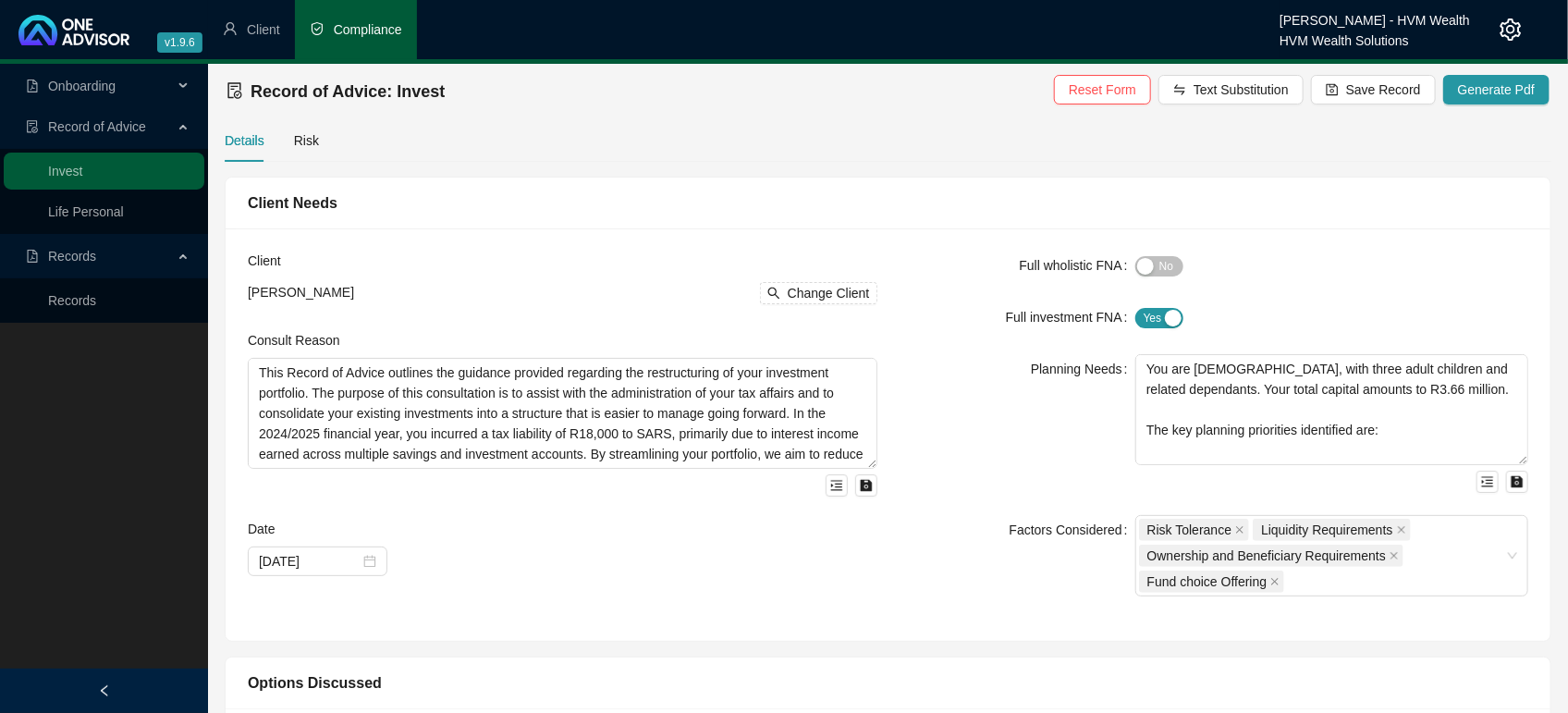
click at [690, 154] on div "Details Risk" at bounding box center [888, 141] width 1327 height 43
click at [90, 69] on span "Onboarding" at bounding box center [99, 86] width 147 height 37
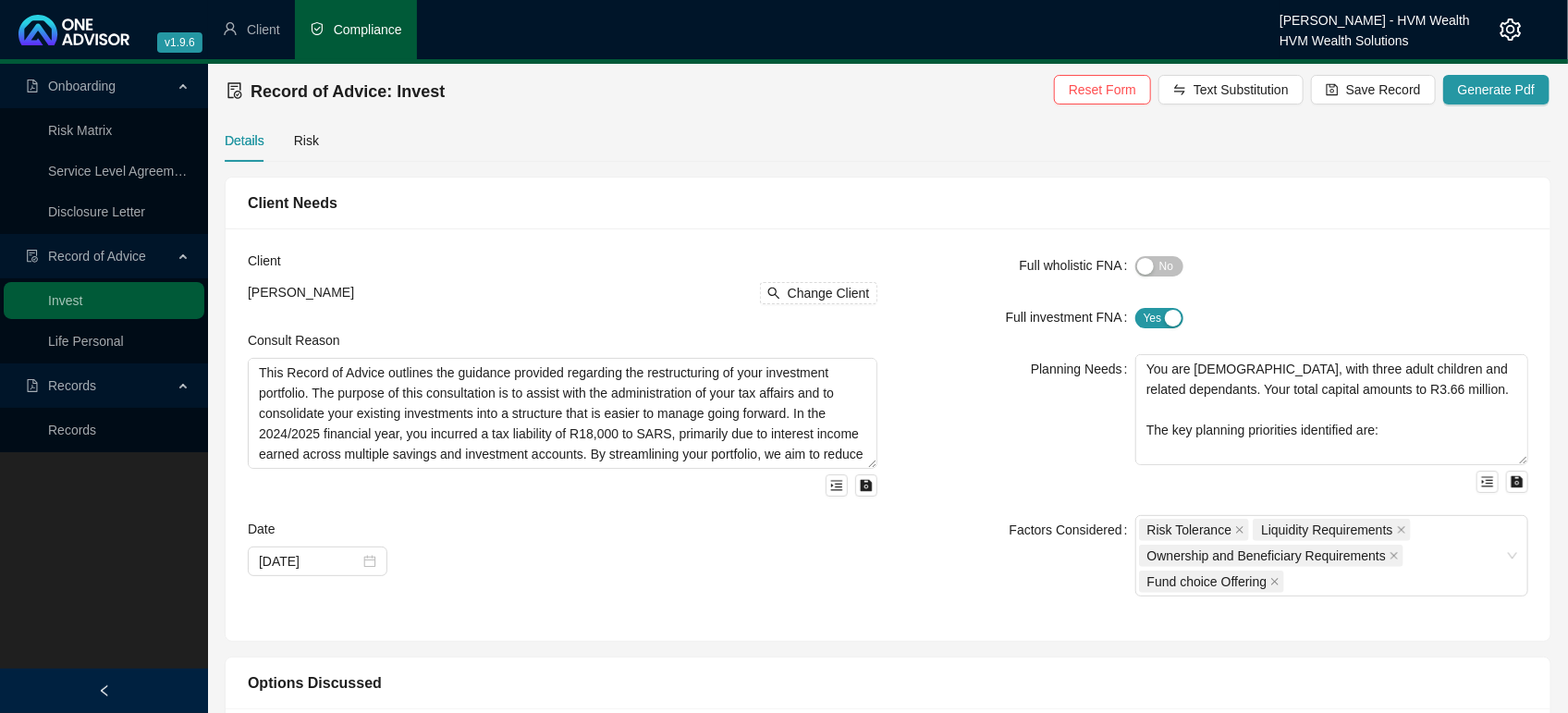
click at [130, 84] on span "Onboarding" at bounding box center [99, 86] width 147 height 37
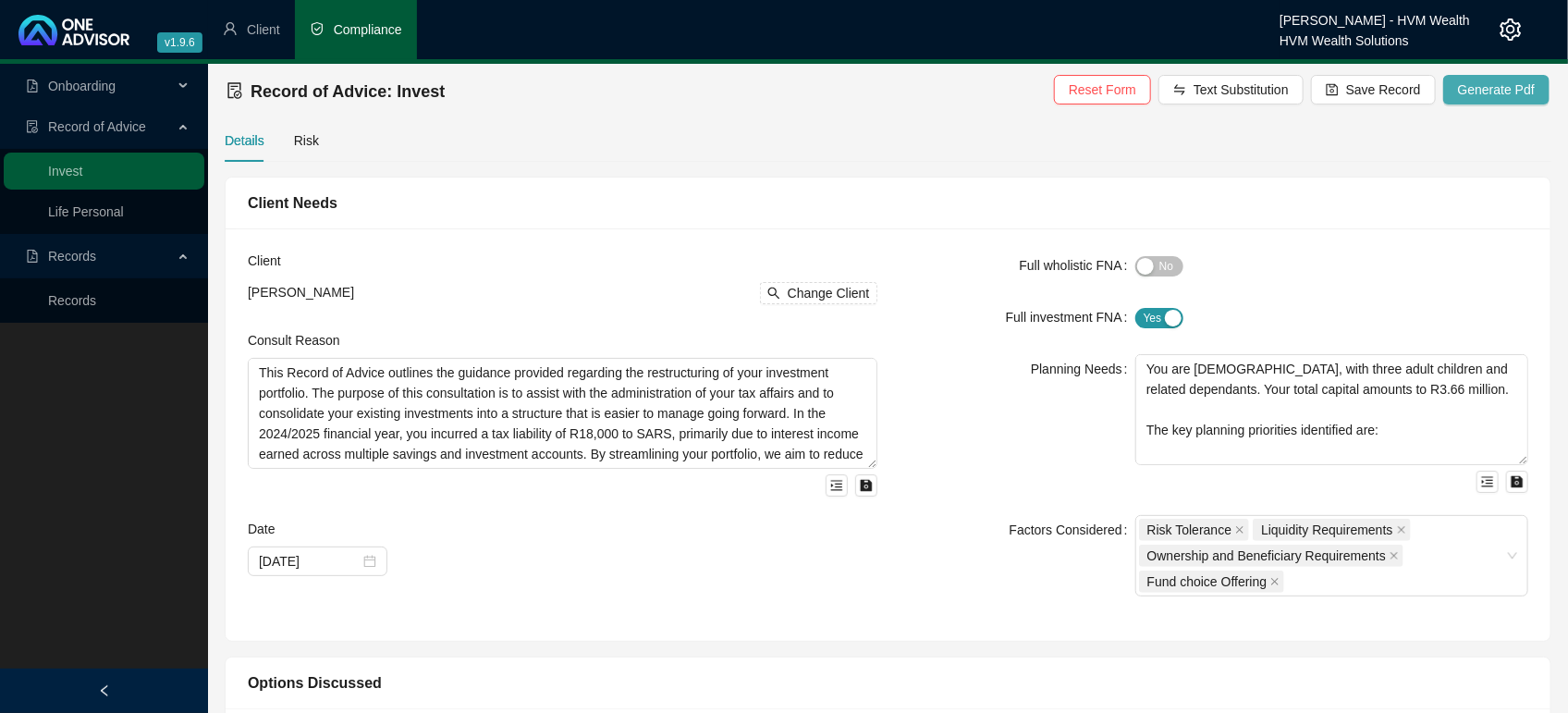
click at [1498, 82] on span "Generate Pdf" at bounding box center [1496, 89] width 77 height 20
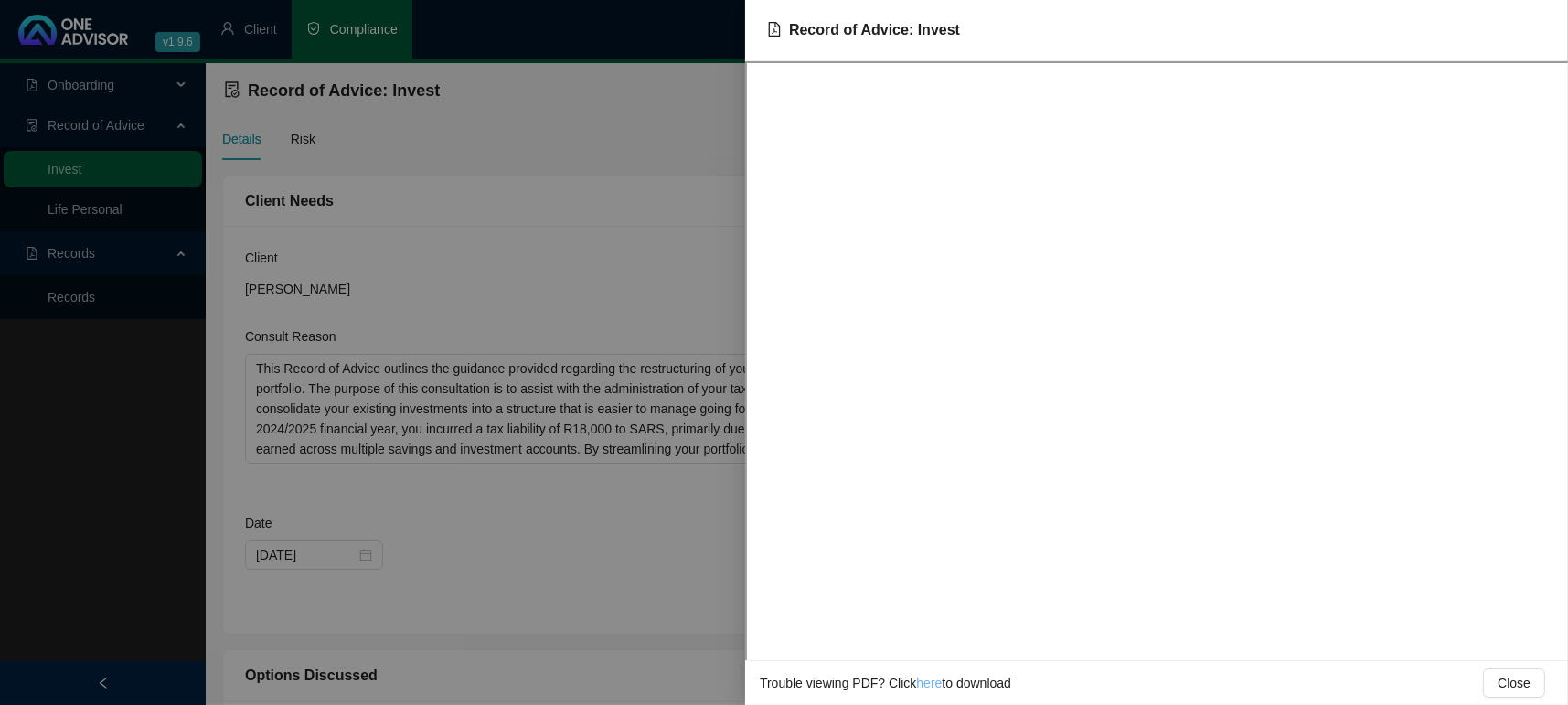
click at [932, 685] on link "here" at bounding box center [928, 682] width 26 height 14
click at [1529, 673] on span "Close" at bounding box center [1514, 683] width 33 height 20
